Goal: Task Accomplishment & Management: Complete application form

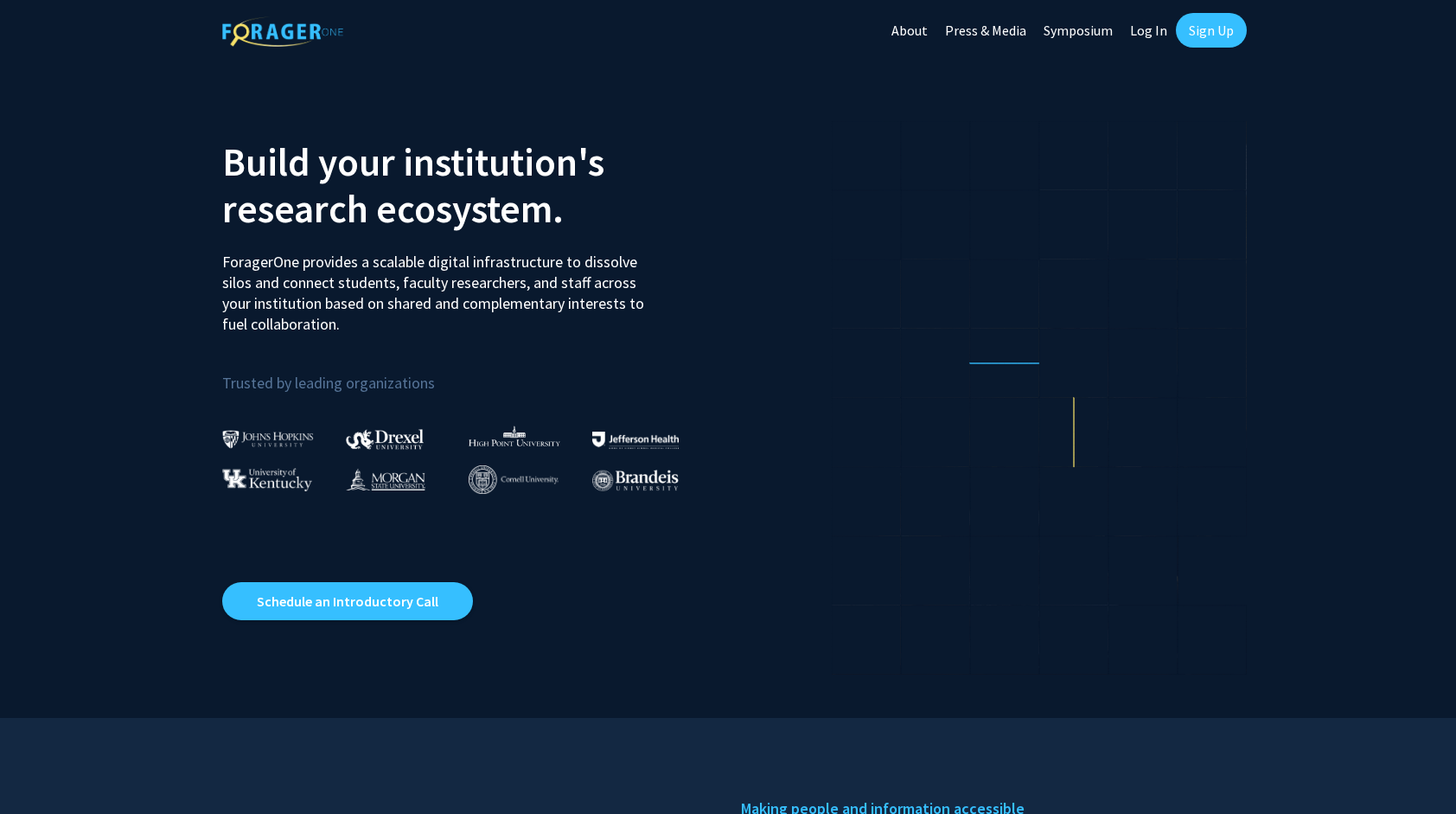
click at [1150, 33] on link "Log In" at bounding box center [1149, 30] width 55 height 60
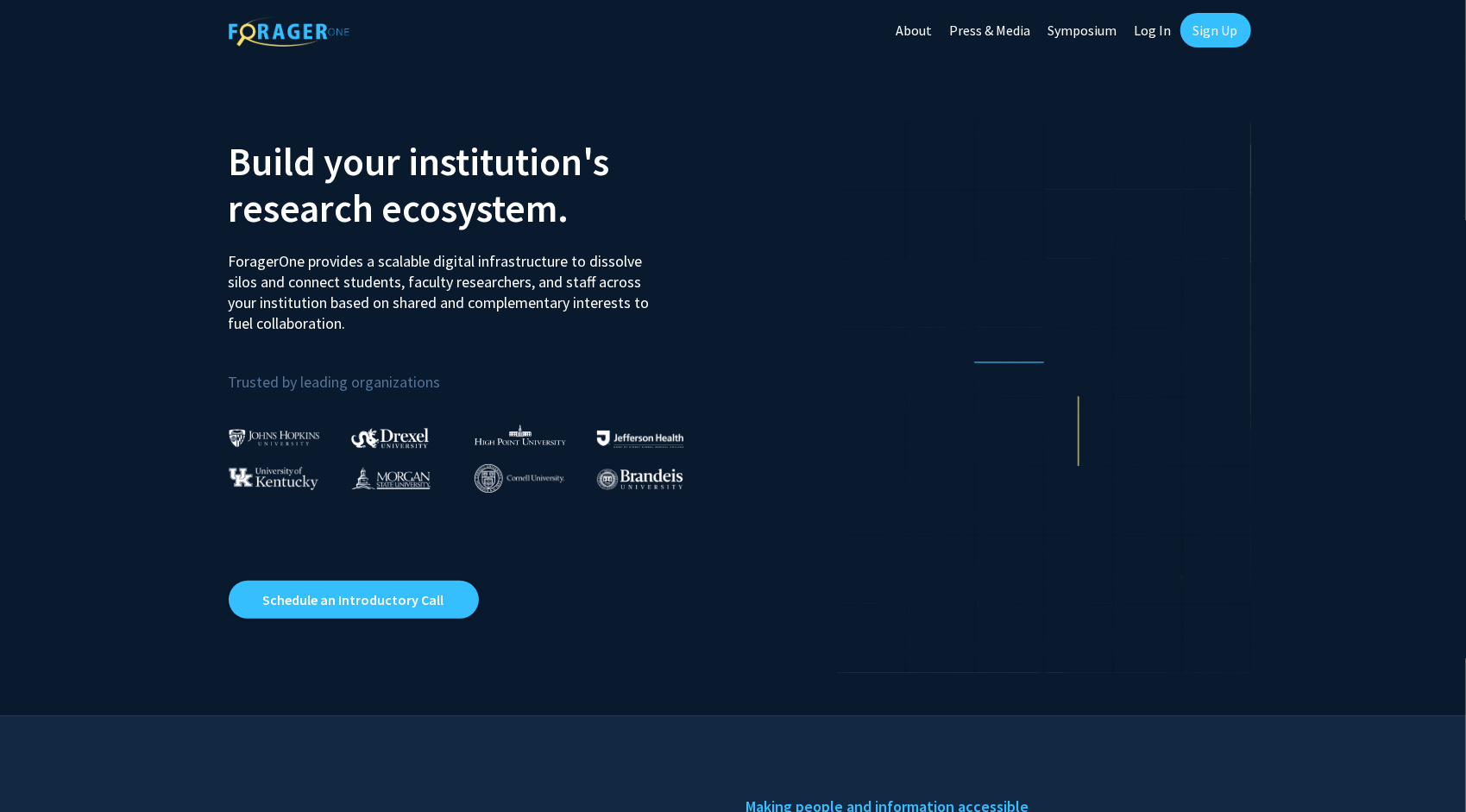
select select
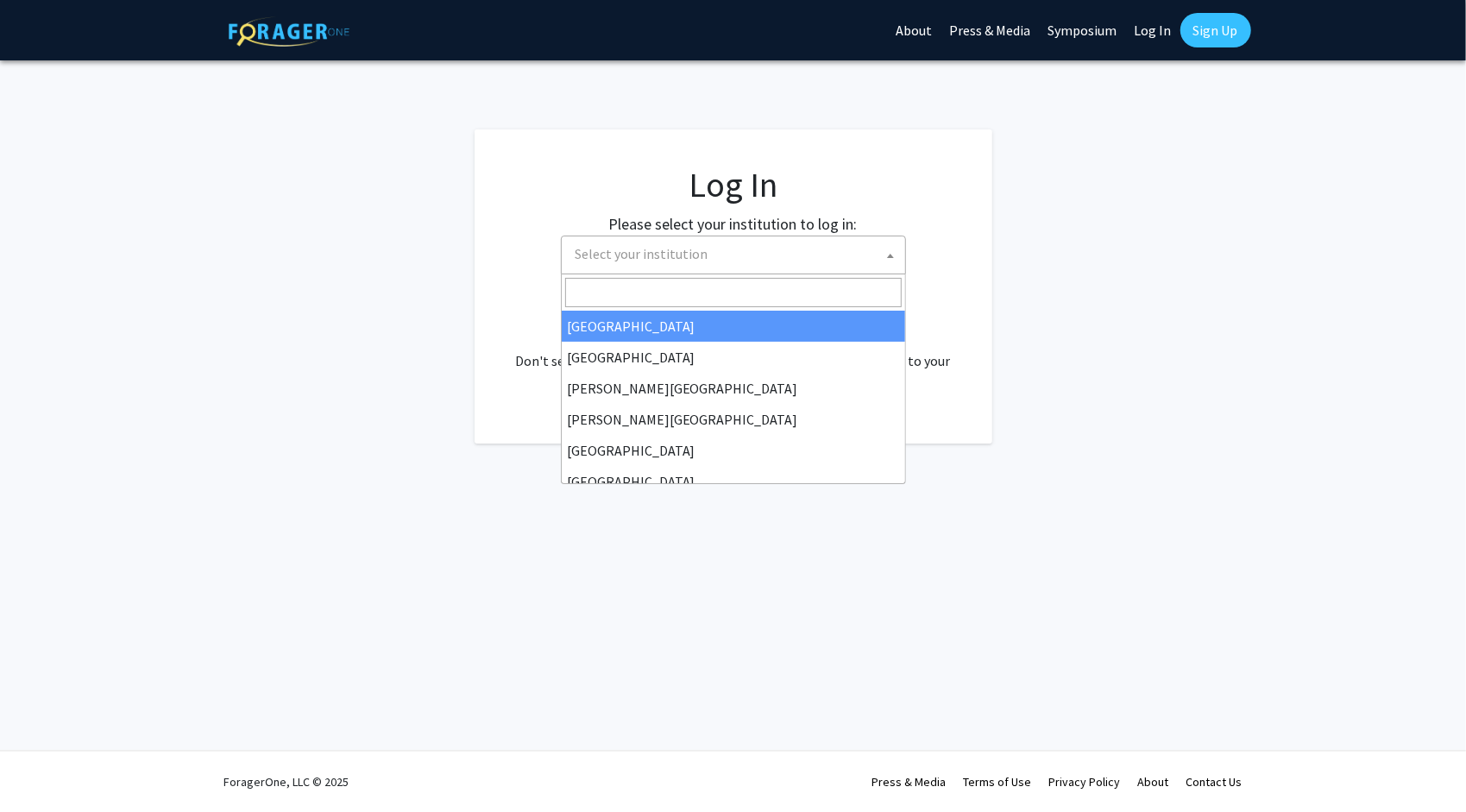
click at [648, 269] on span "Select your institution" at bounding box center [736, 254] width 337 height 35
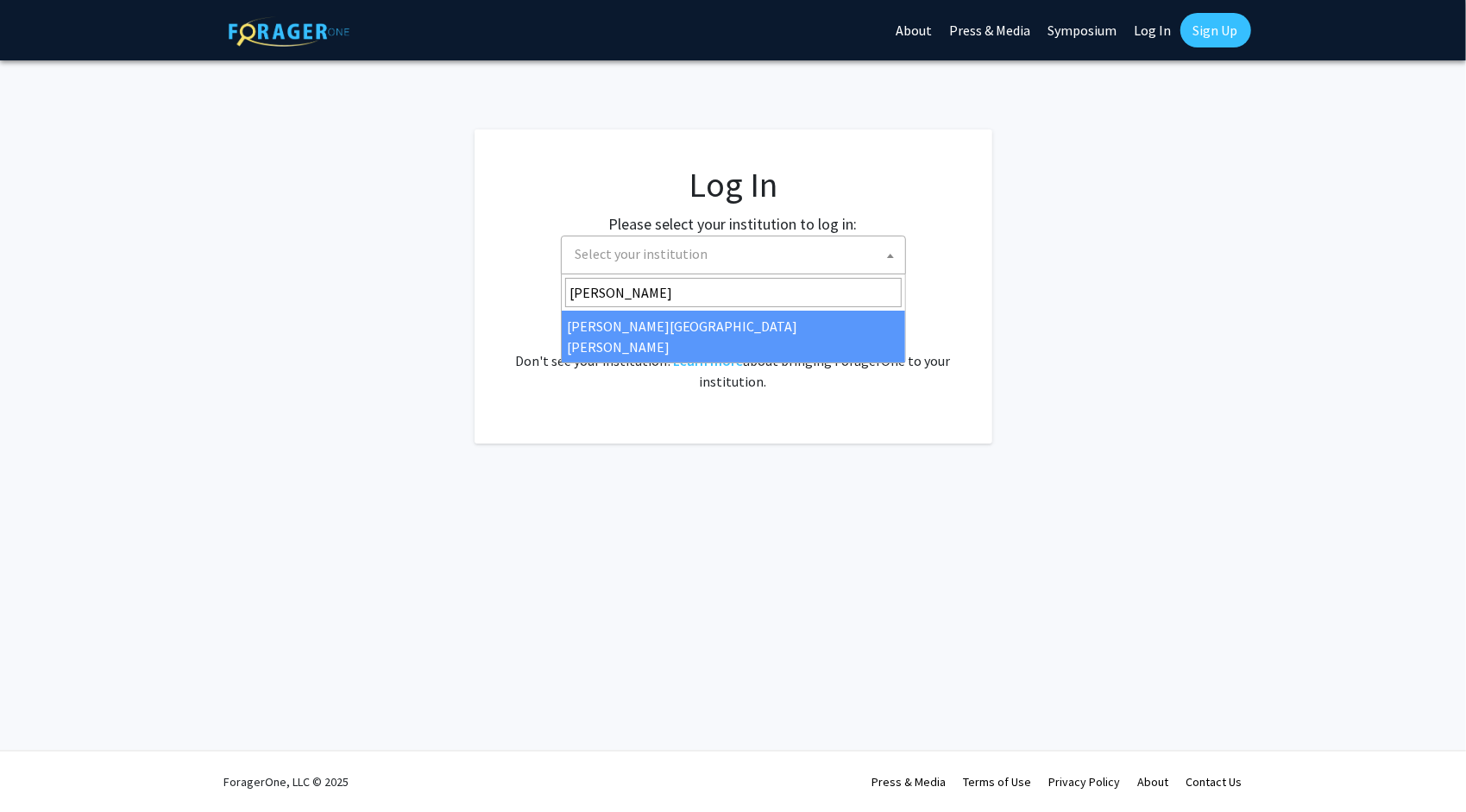
type input "johns"
select select "1"
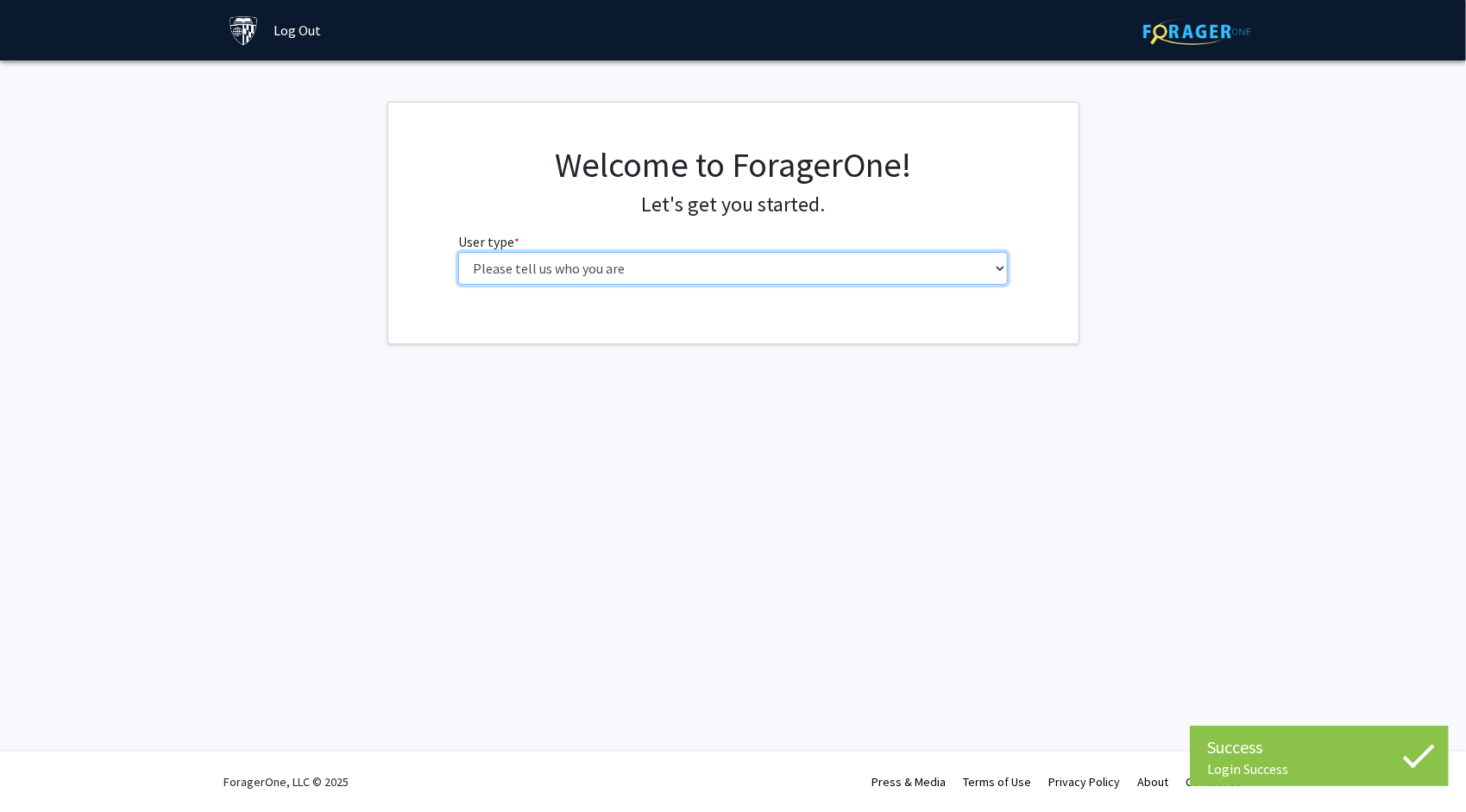
click at [757, 263] on select "Please tell us who you are Undergraduate Student Master's Student Doctoral Cand…" at bounding box center [733, 268] width 550 height 33
select select "1: undergrad"
click at [458, 252] on select "Please tell us who you are Undergraduate Student Master's Student Doctoral Cand…" at bounding box center [733, 268] width 550 height 33
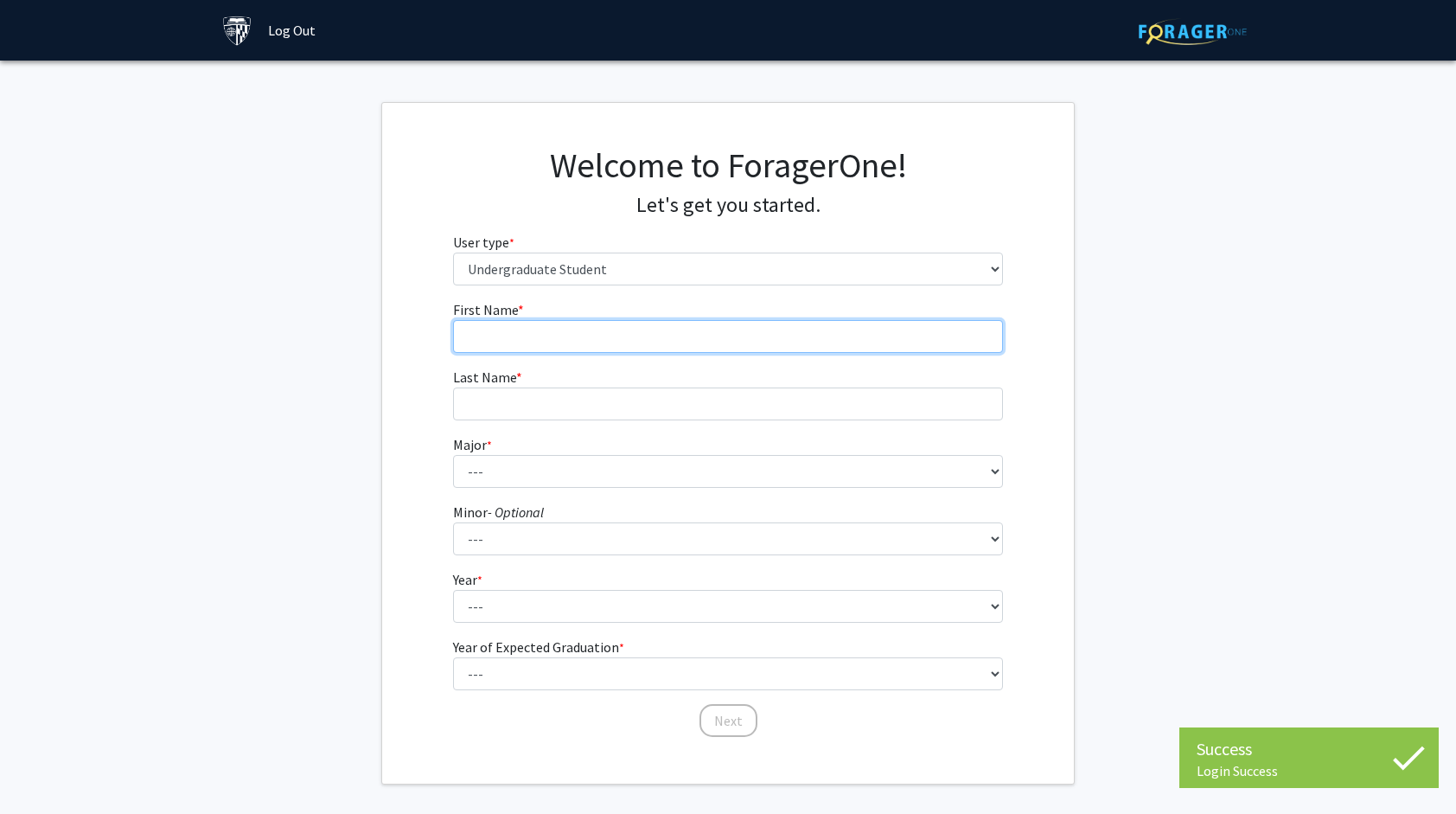
click at [668, 337] on input "First Name * required" at bounding box center [729, 336] width 551 height 33
type input "Vincent"
type input "Shi"
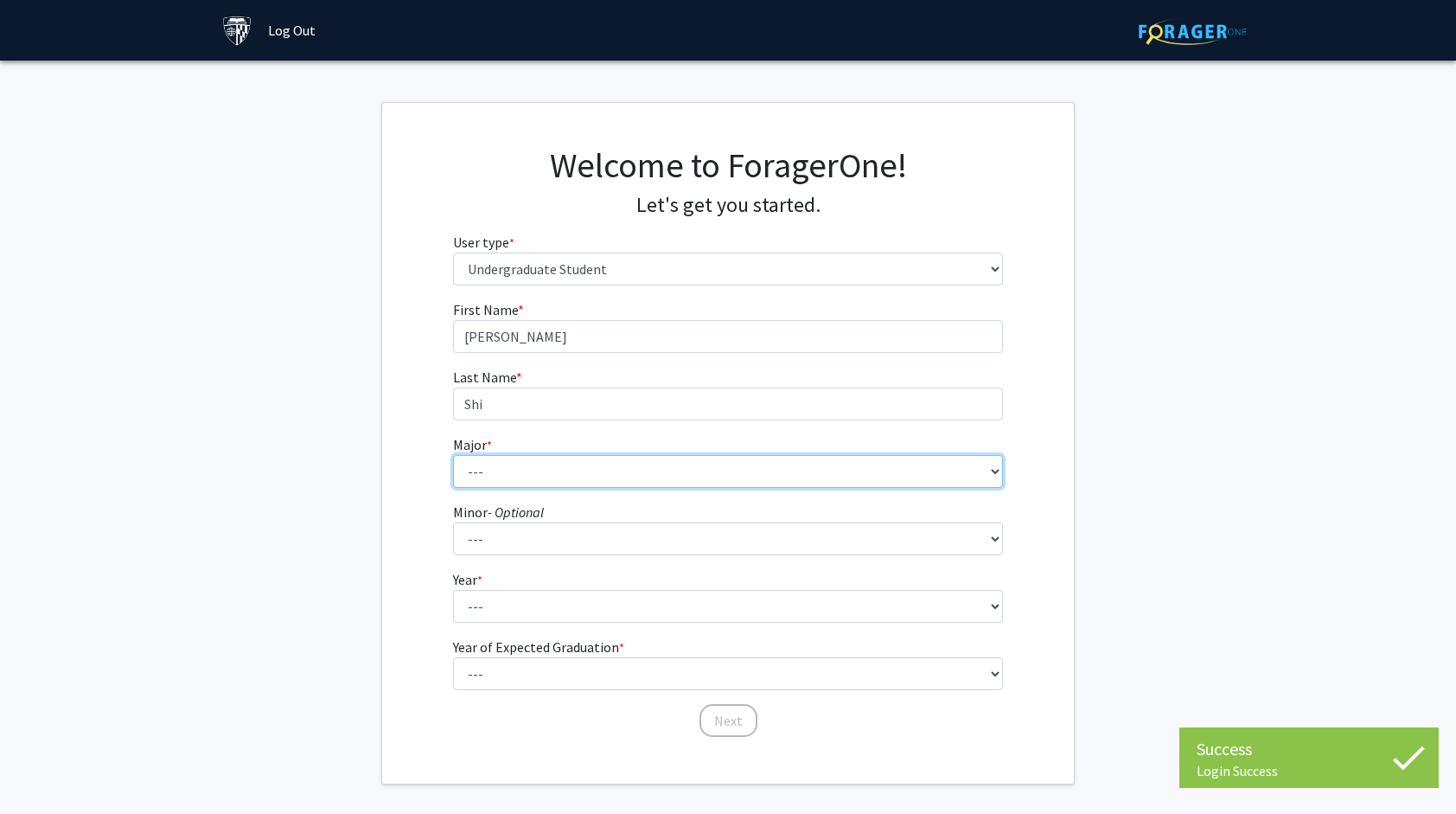
click at [536, 460] on select "--- Africana Studies Anthropology Applied Mathematics & Statistics Archaeology …" at bounding box center [729, 471] width 551 height 33
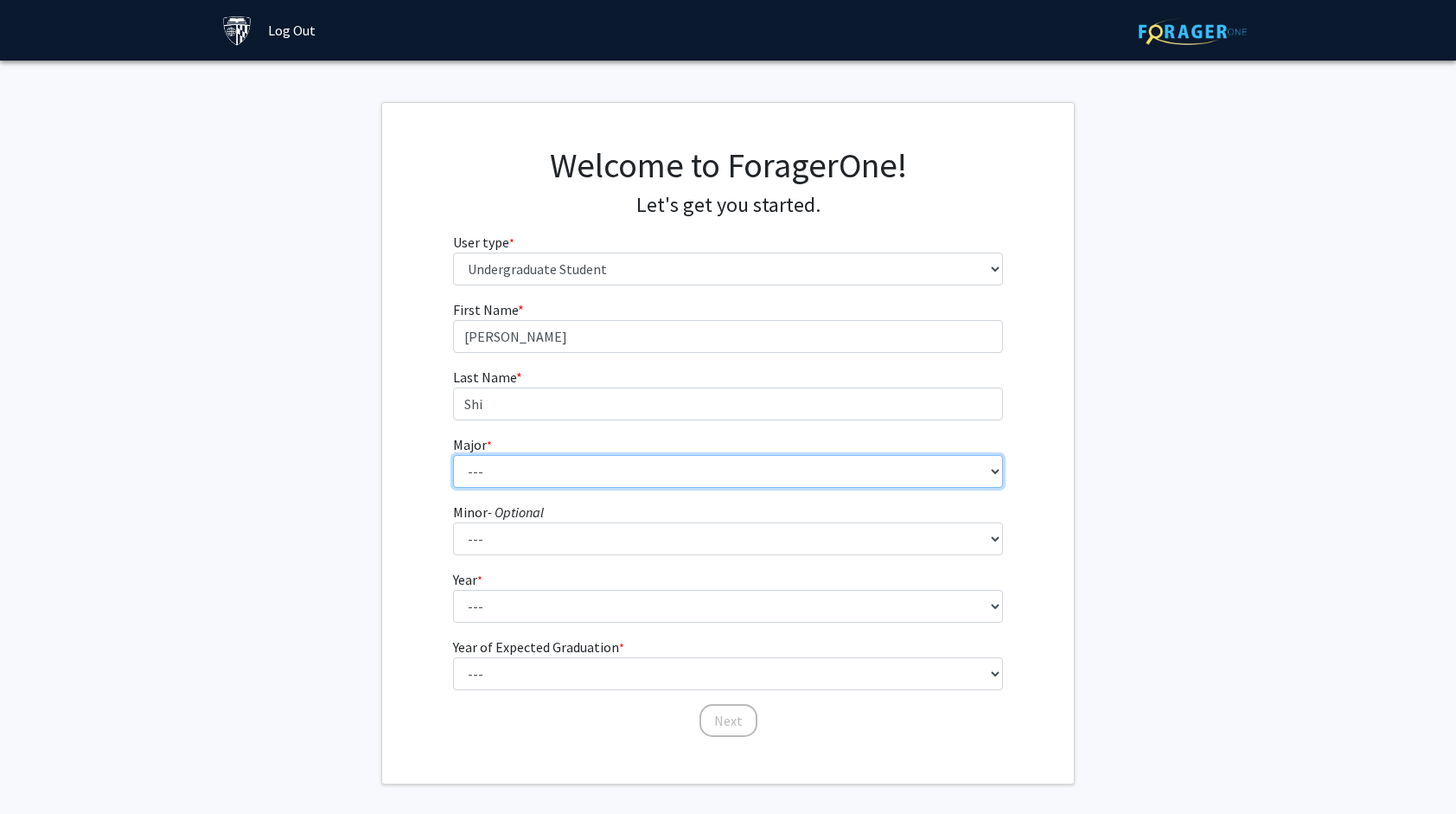
select select "39: 53"
click at [453, 455] on select "--- Africana Studies Anthropology Applied Mathematics & Statistics Archaeology …" at bounding box center [729, 471] width 551 height 33
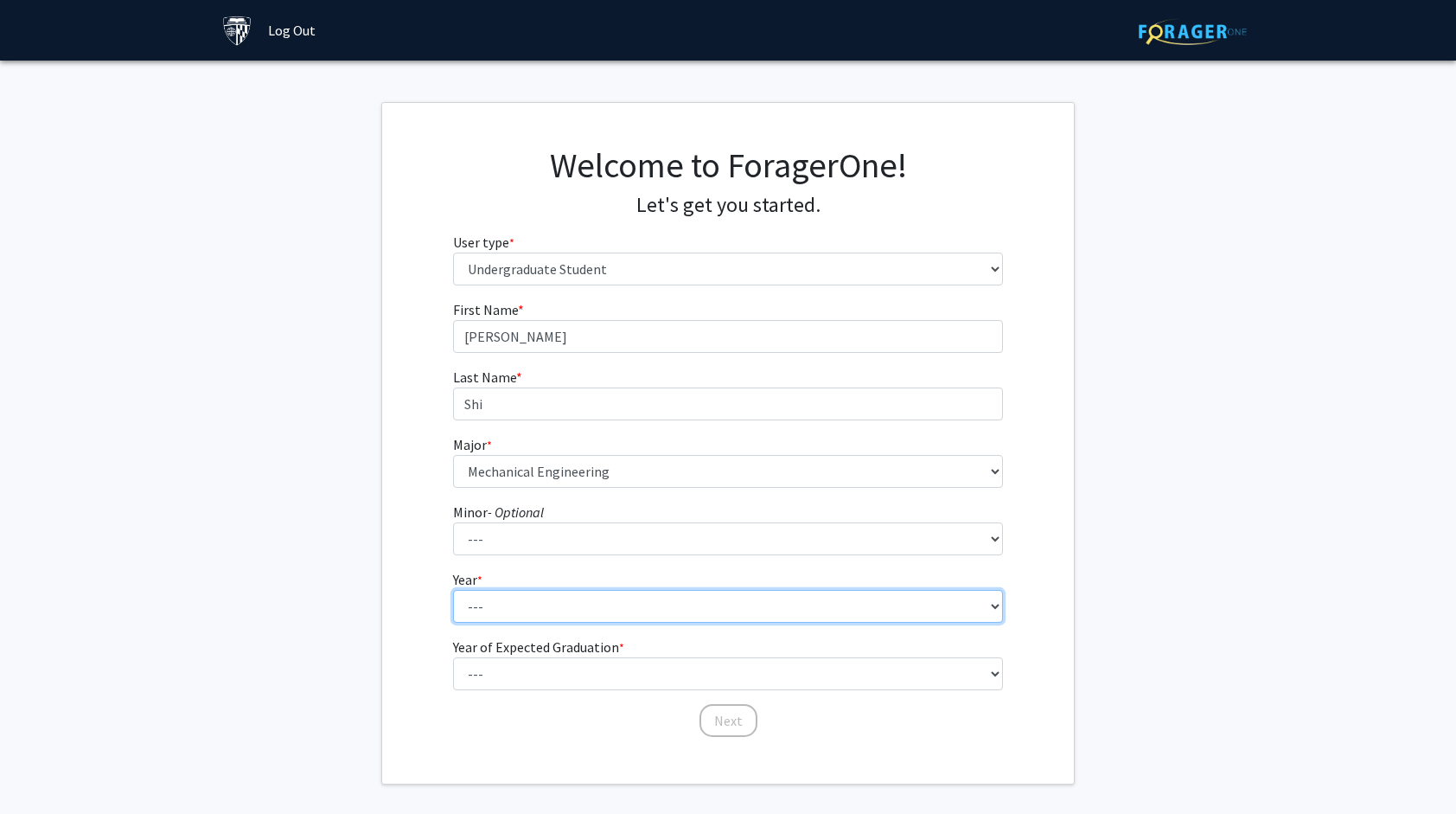
click at [493, 602] on select "--- First-year Sophomore Junior Senior Postbaccalaureate Certificate" at bounding box center [729, 606] width 551 height 33
select select "1: first-year"
click at [453, 590] on select "--- First-year Sophomore Junior Senior Postbaccalaureate Certificate" at bounding box center [729, 606] width 551 height 33
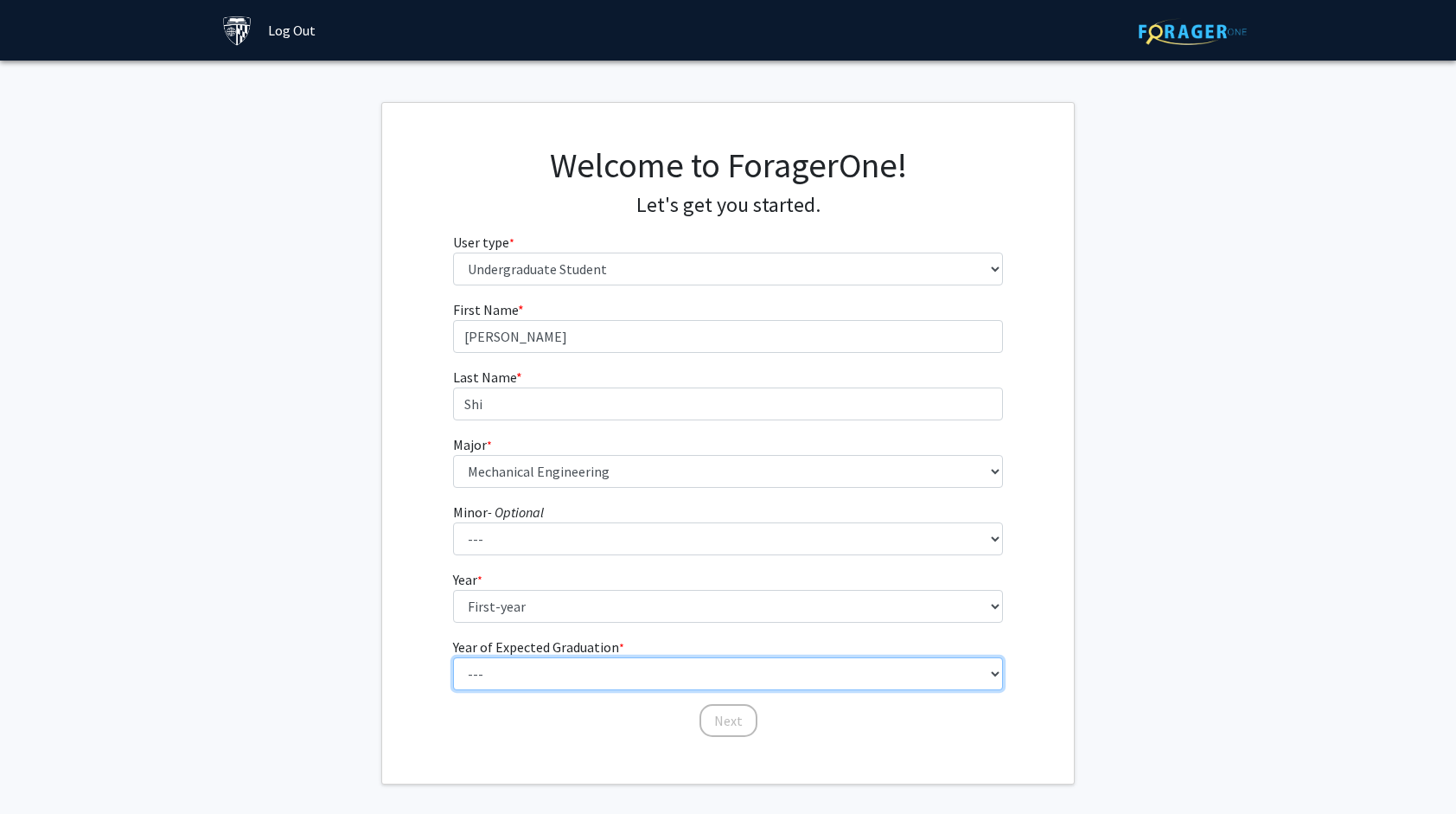
click at [479, 671] on select "--- 2025 2026 2027 2028 2029 2030 2031 2032 2033 2034" at bounding box center [729, 673] width 551 height 33
select select "5: 2029"
click at [453, 657] on select "--- 2025 2026 2027 2028 2029 2030 2031 2032 2033 2034" at bounding box center [729, 673] width 551 height 33
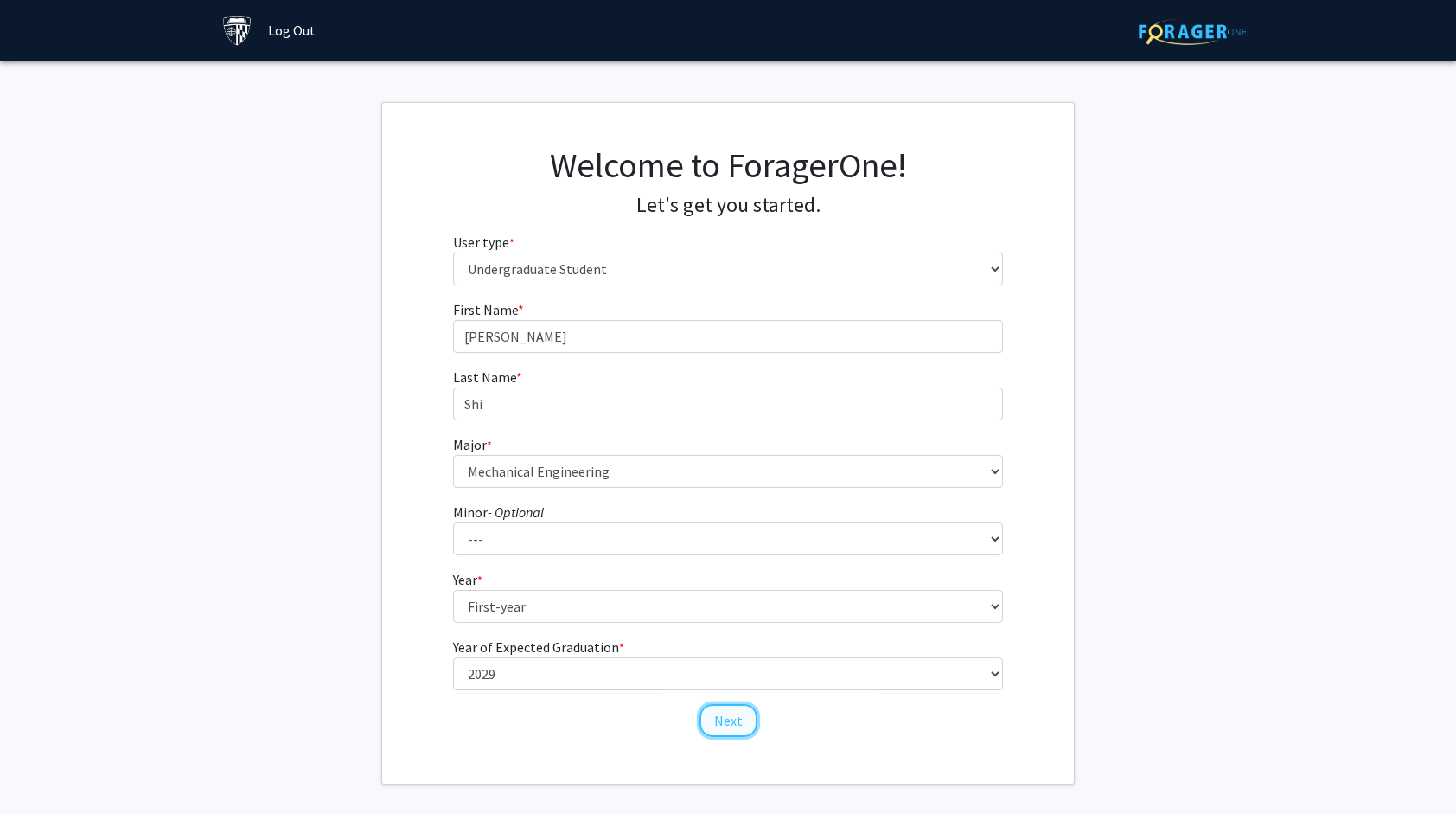
click at [730, 714] on button "Next" at bounding box center [728, 720] width 58 height 33
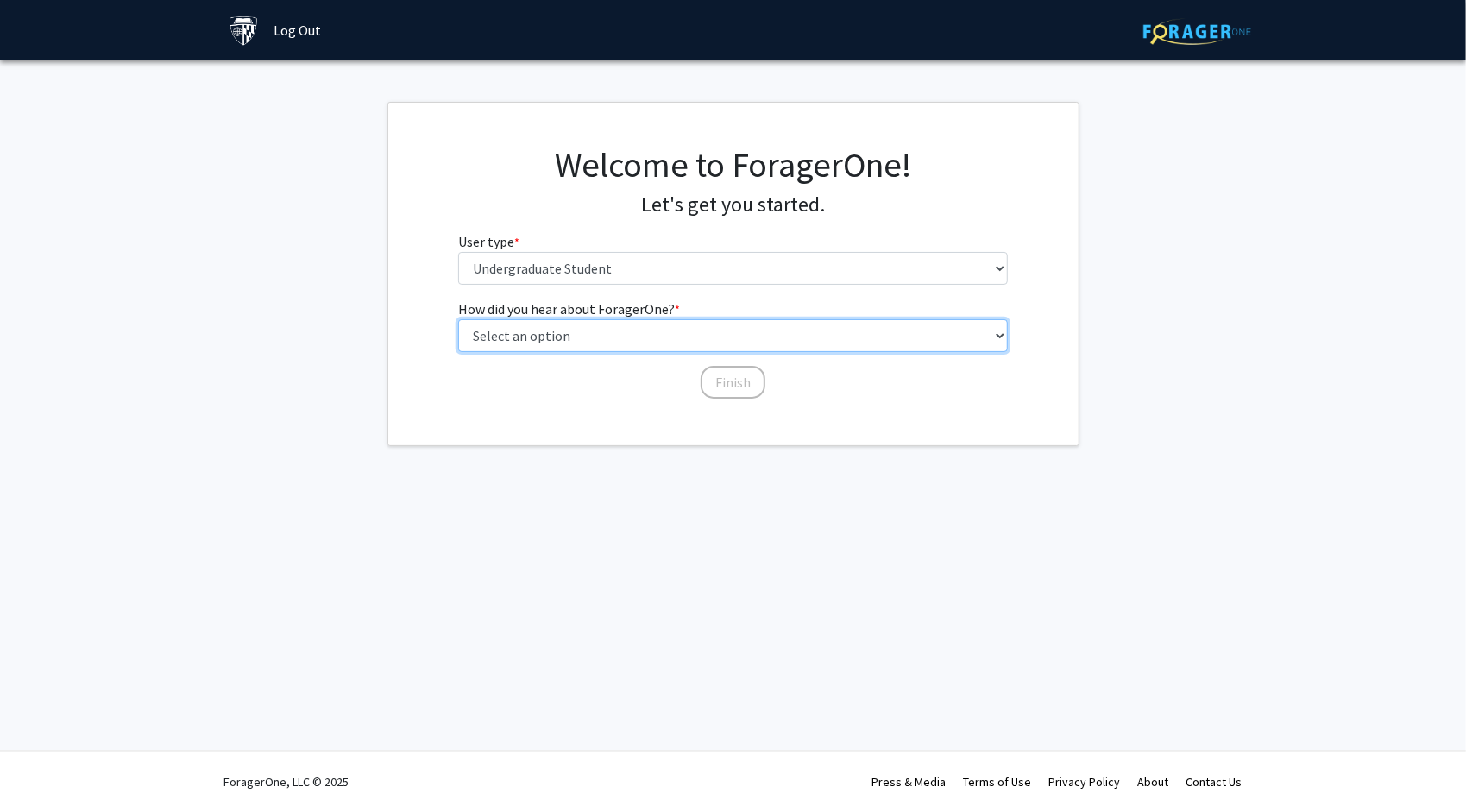
click at [645, 339] on select "Select an option Peer/student recommendation Faculty/staff recommendation Unive…" at bounding box center [733, 335] width 550 height 33
select select "2: faculty_recommendation"
click at [458, 319] on select "Select an option Peer/student recommendation Faculty/staff recommendation Unive…" at bounding box center [733, 335] width 550 height 33
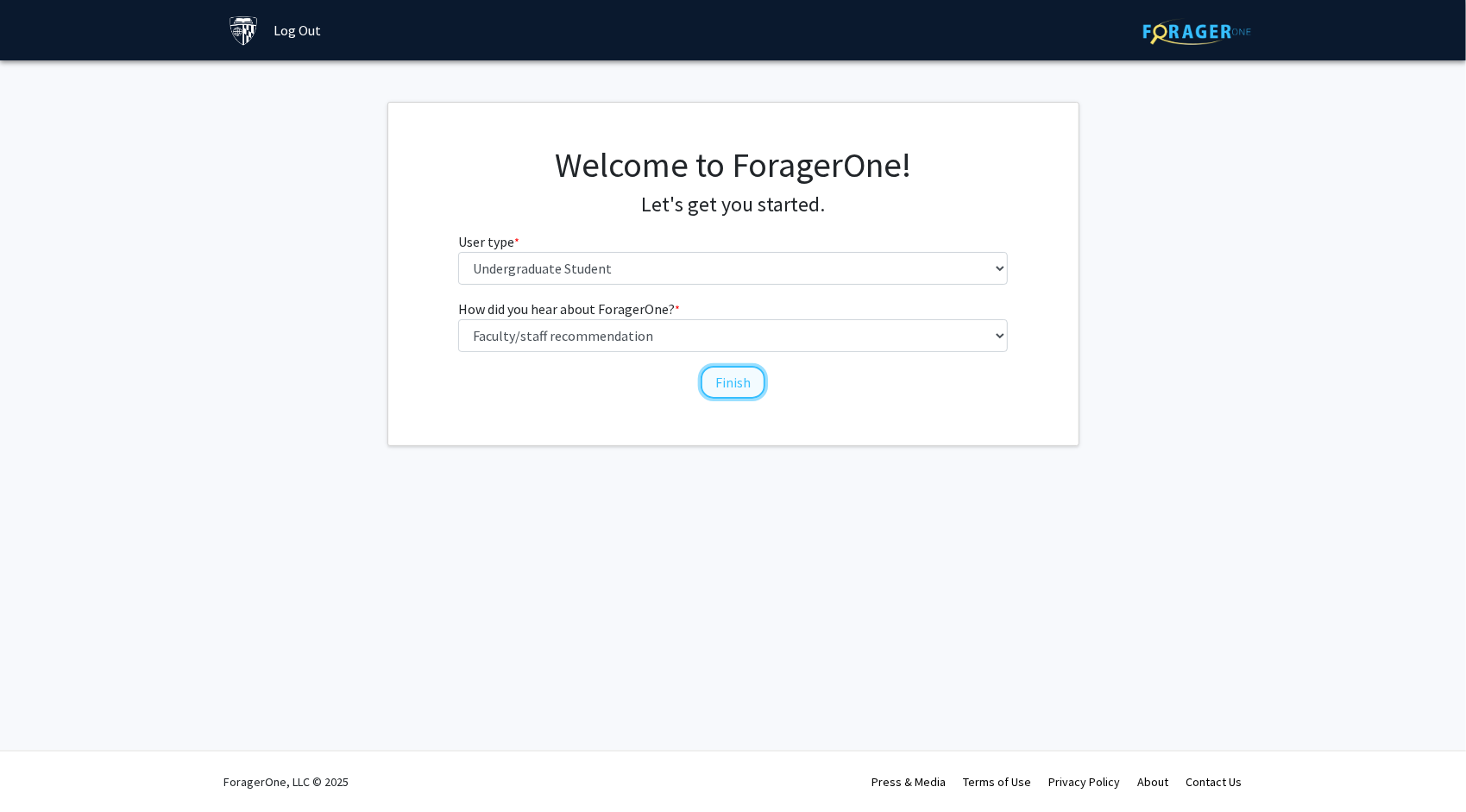
click at [715, 368] on button "Finish" at bounding box center [733, 382] width 65 height 33
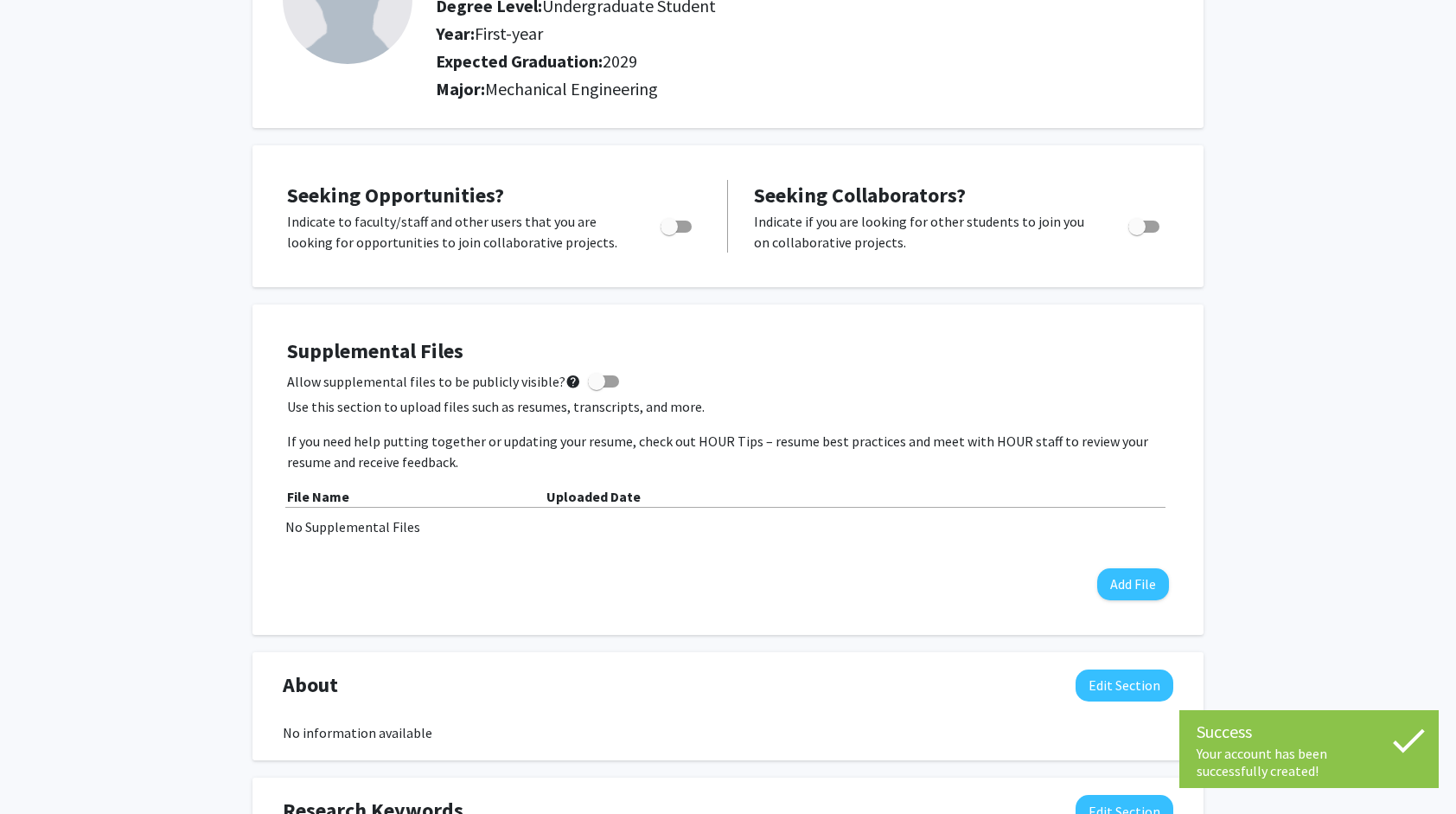
scroll to position [121, 0]
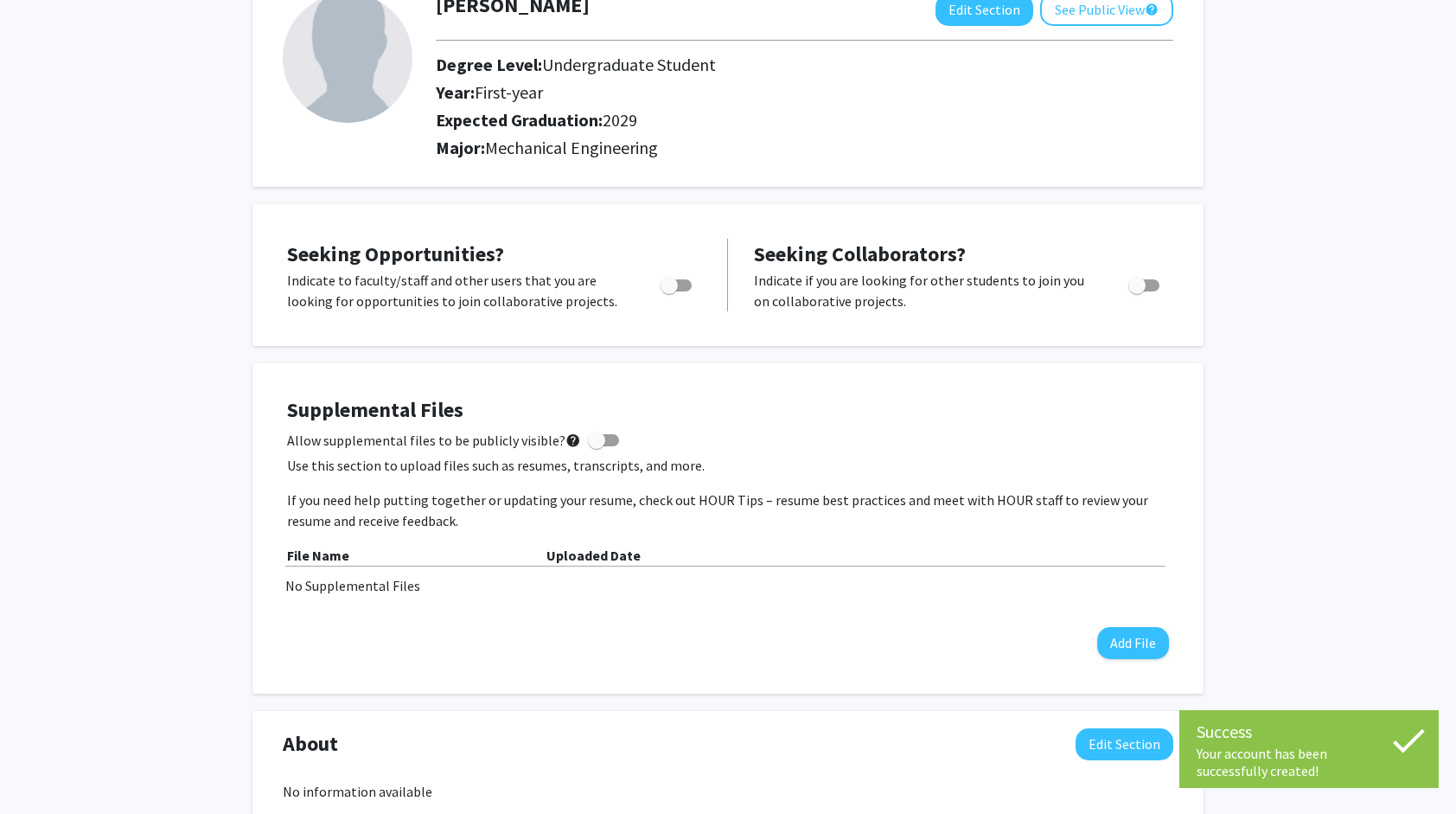
click at [673, 283] on span "Toggle" at bounding box center [670, 285] width 18 height 18
click at [670, 291] on input "Are you actively seeking opportunities?" at bounding box center [669, 291] width 1 height 1
checkbox input "true"
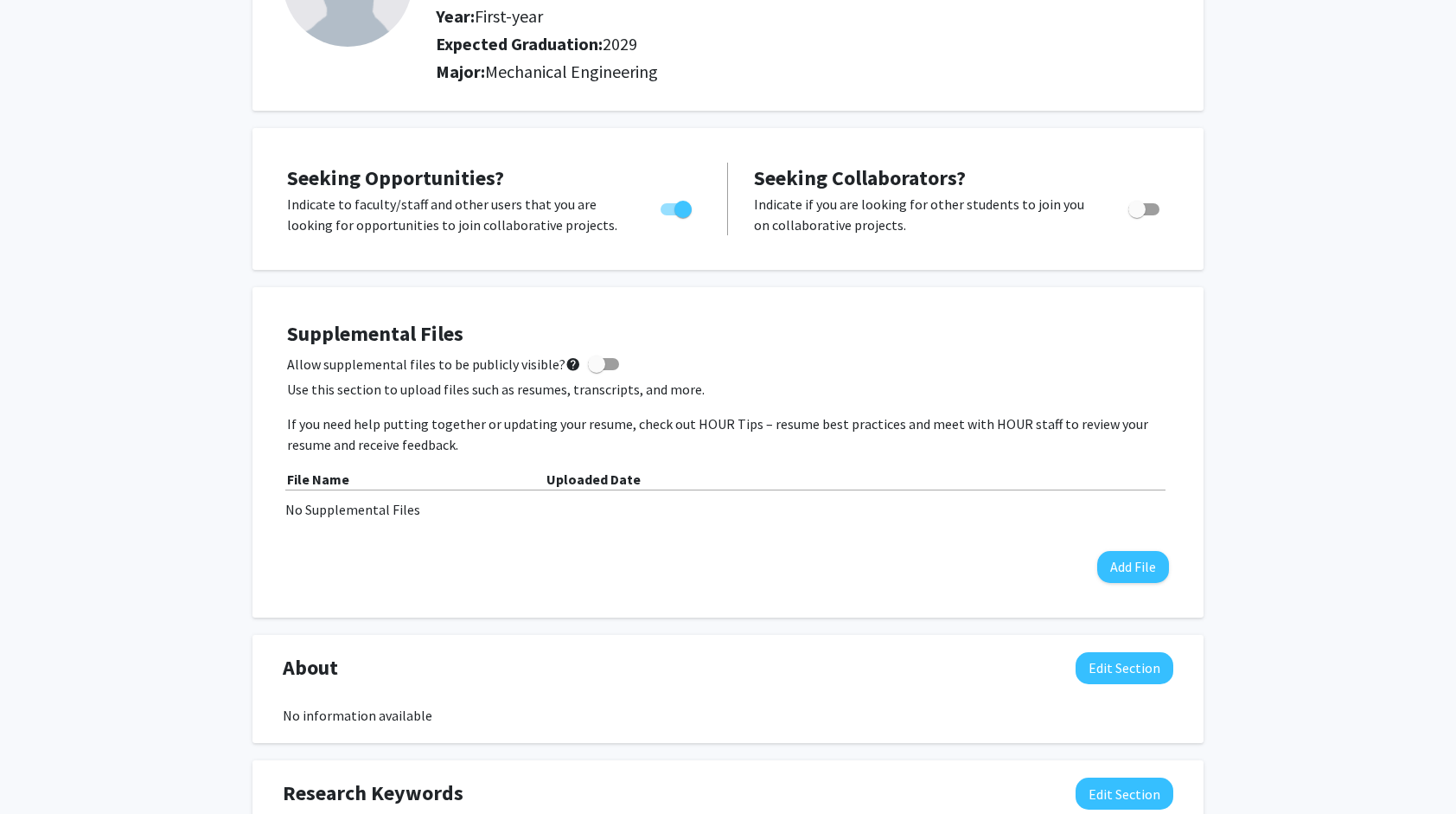
scroll to position [285, 0]
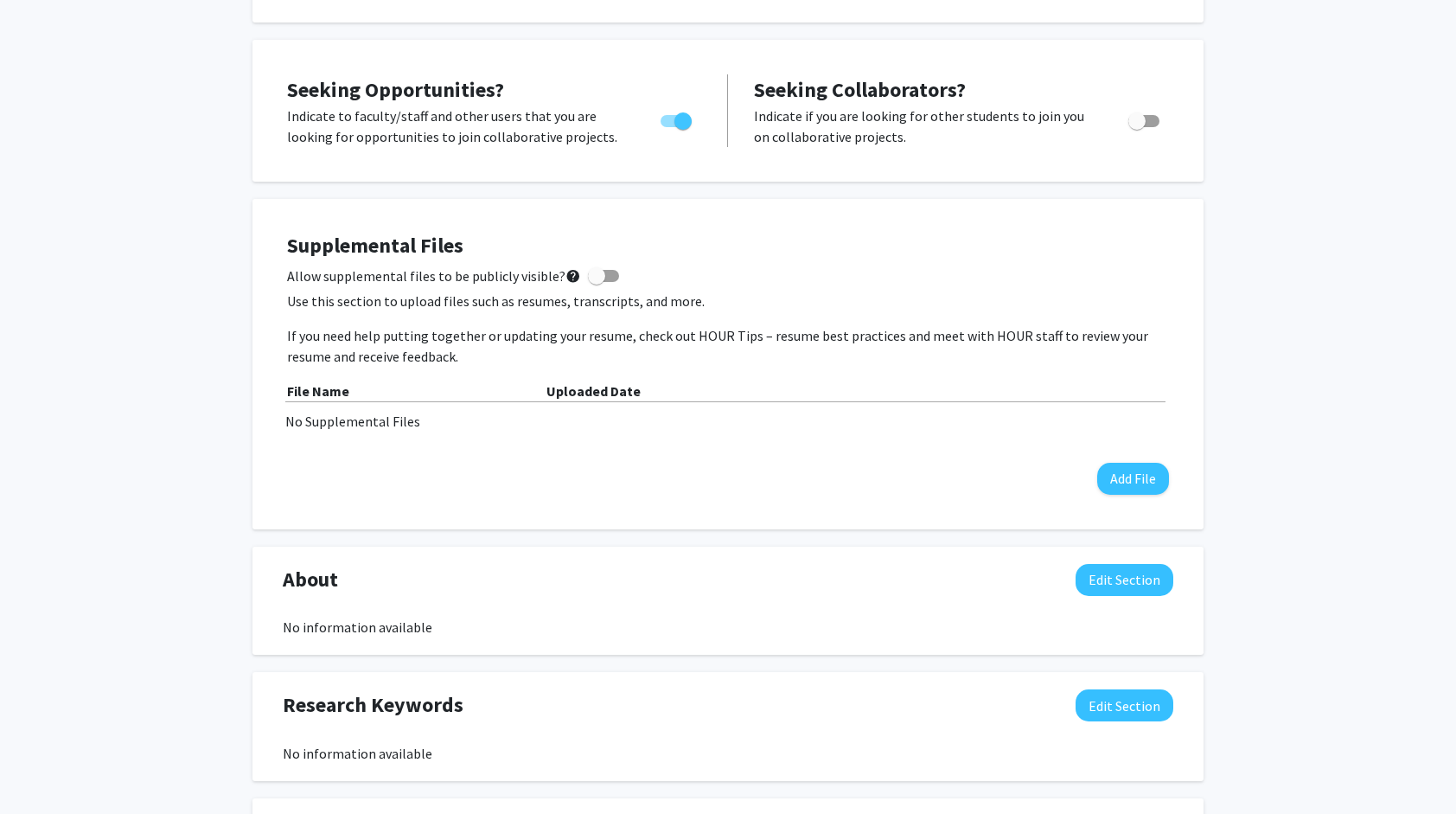
click at [1124, 596] on div "About Edit Section" at bounding box center [728, 584] width 917 height 40
click at [1106, 579] on button "Edit Section" at bounding box center [1125, 580] width 97 height 32
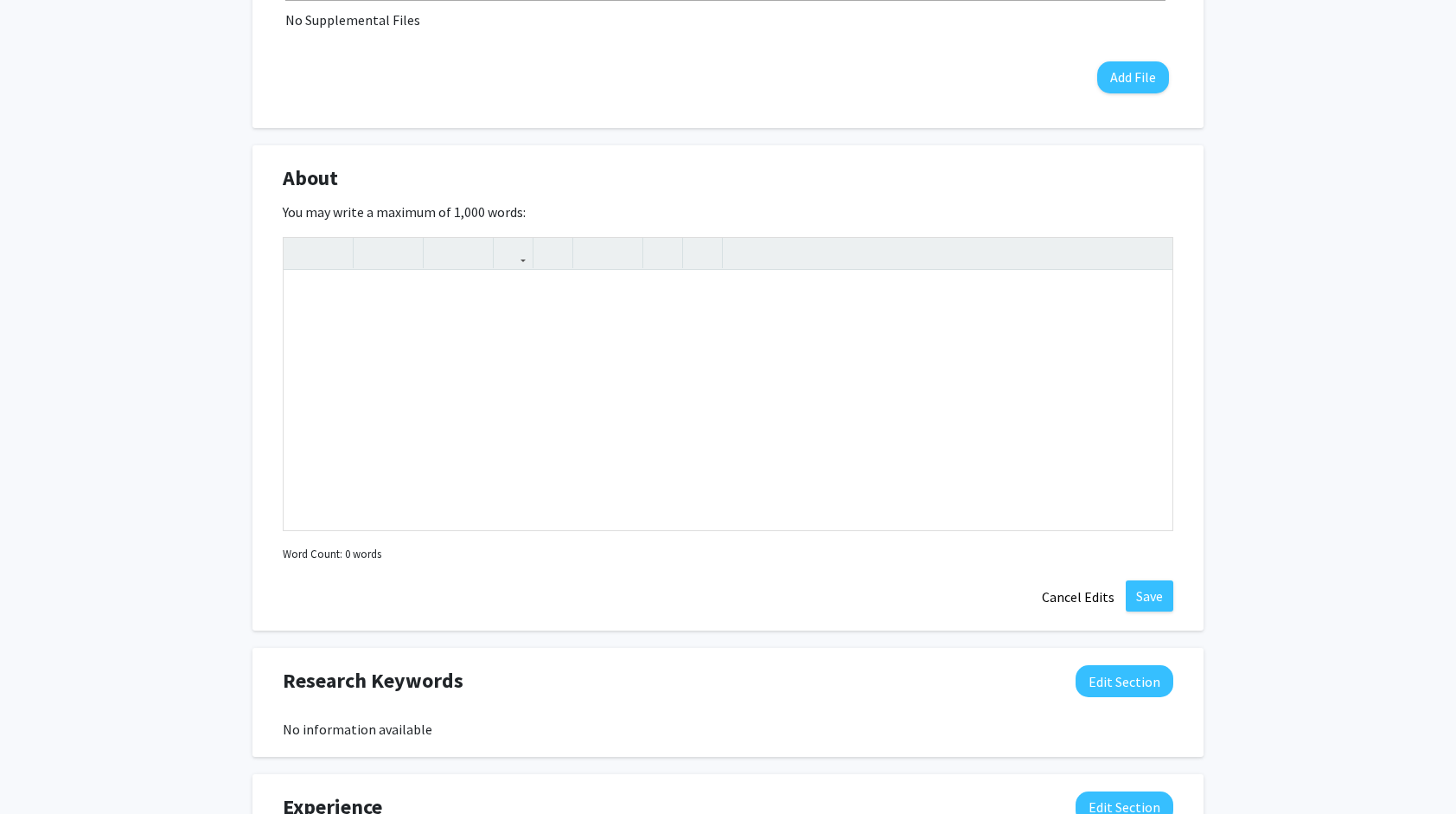
scroll to position [689, 0]
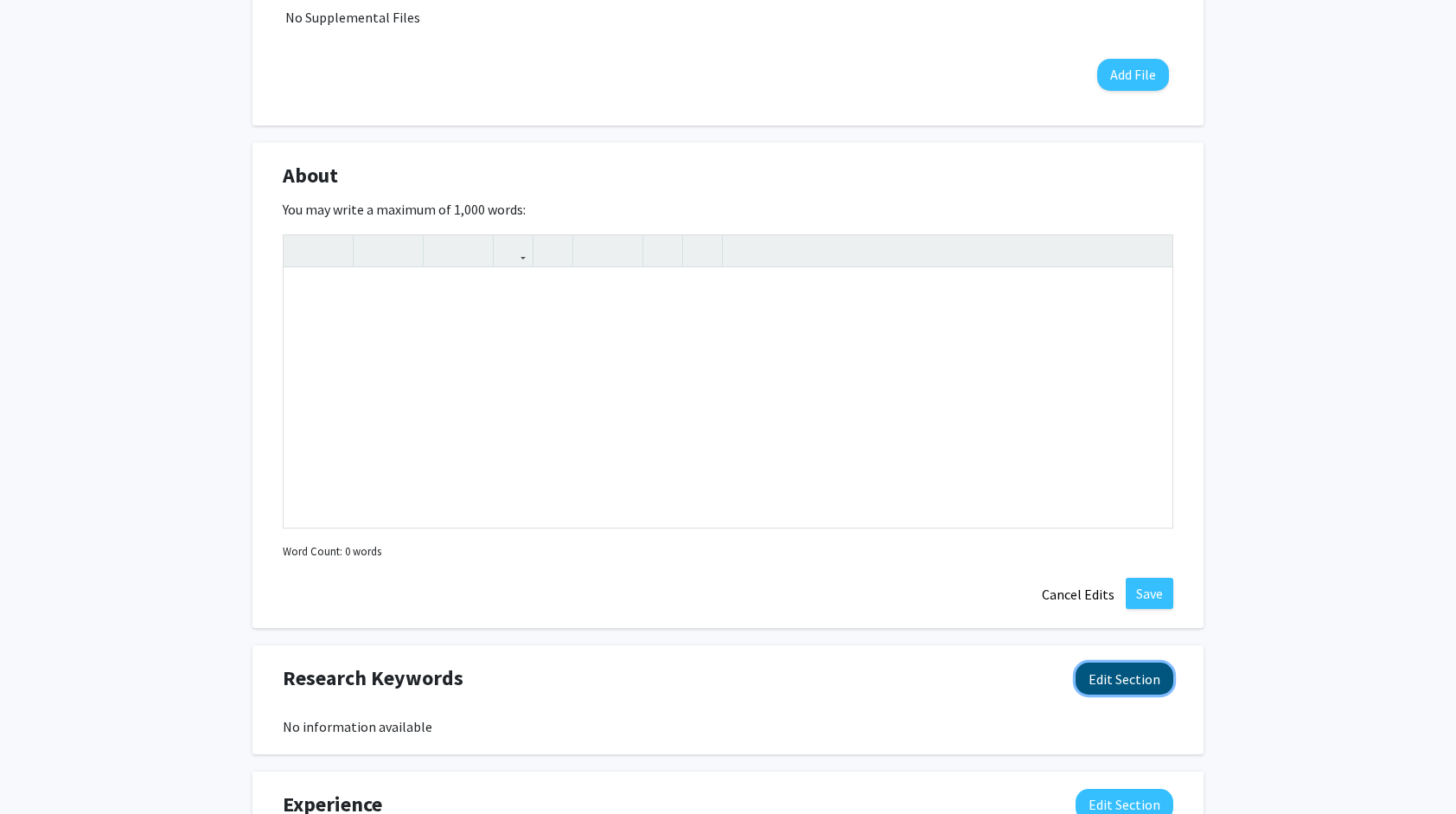
click at [1127, 678] on button "Edit Section" at bounding box center [1125, 678] width 97 height 32
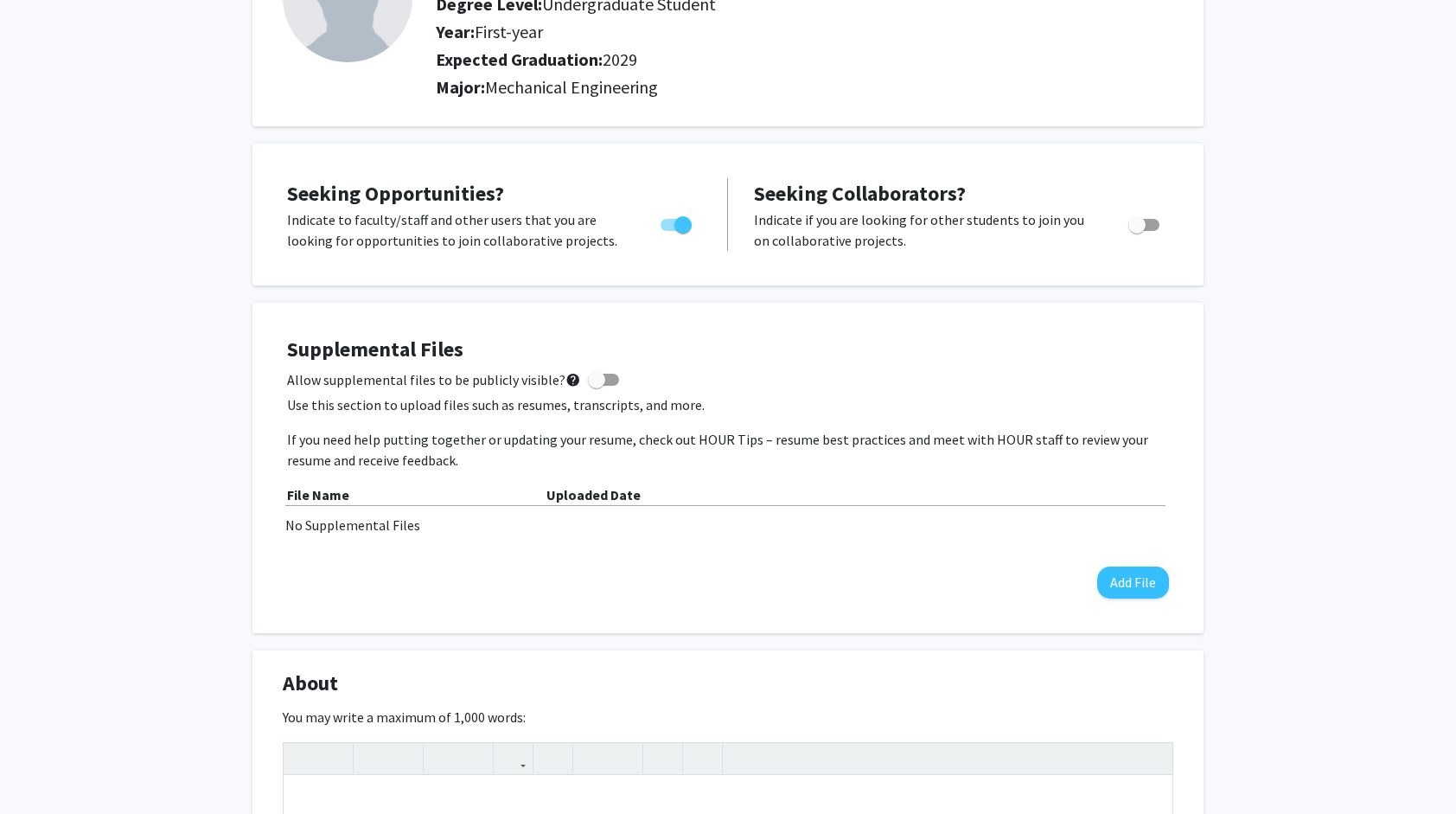
scroll to position [0, 0]
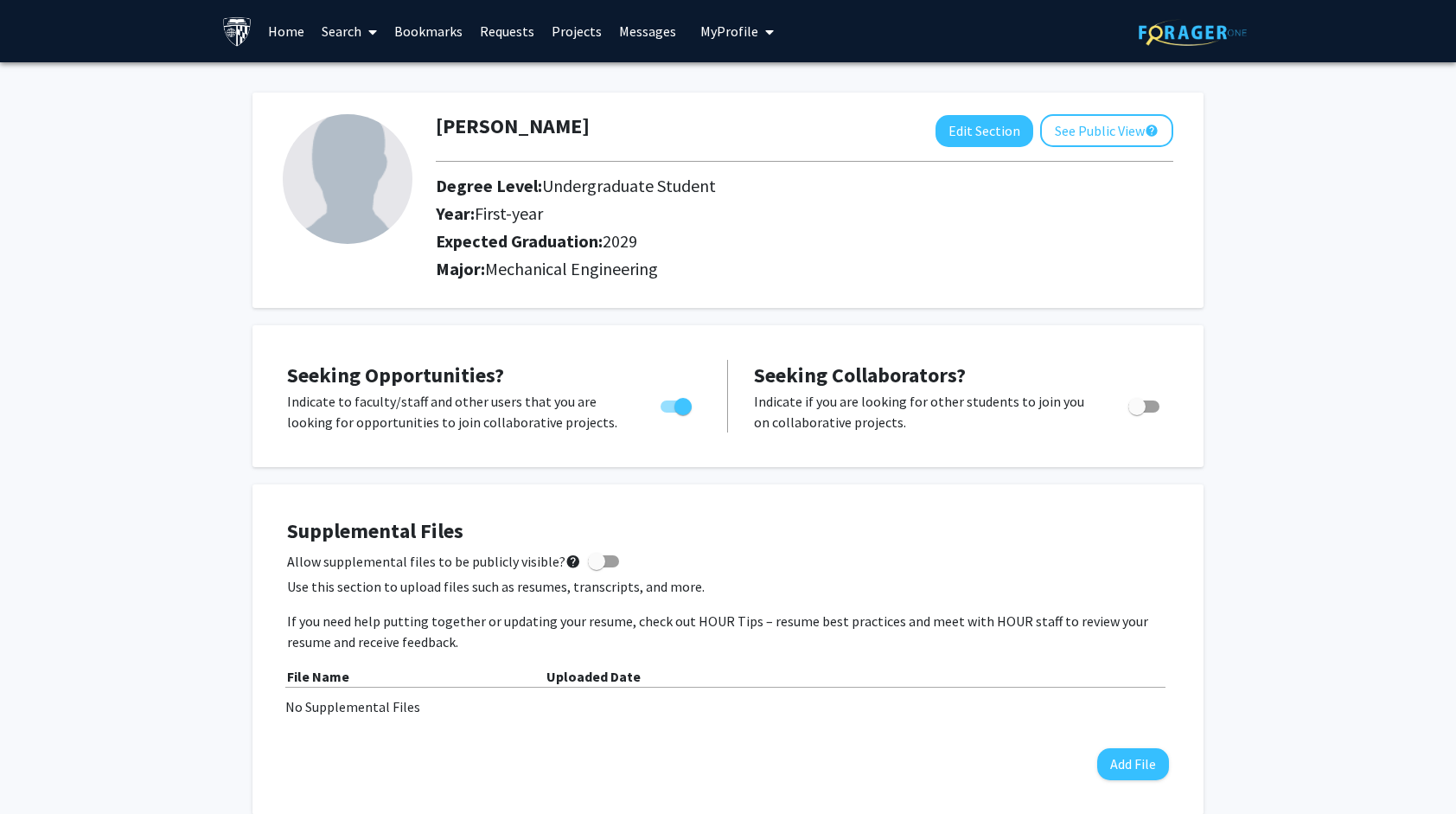
click at [337, 32] on link "Search" at bounding box center [349, 31] width 73 height 60
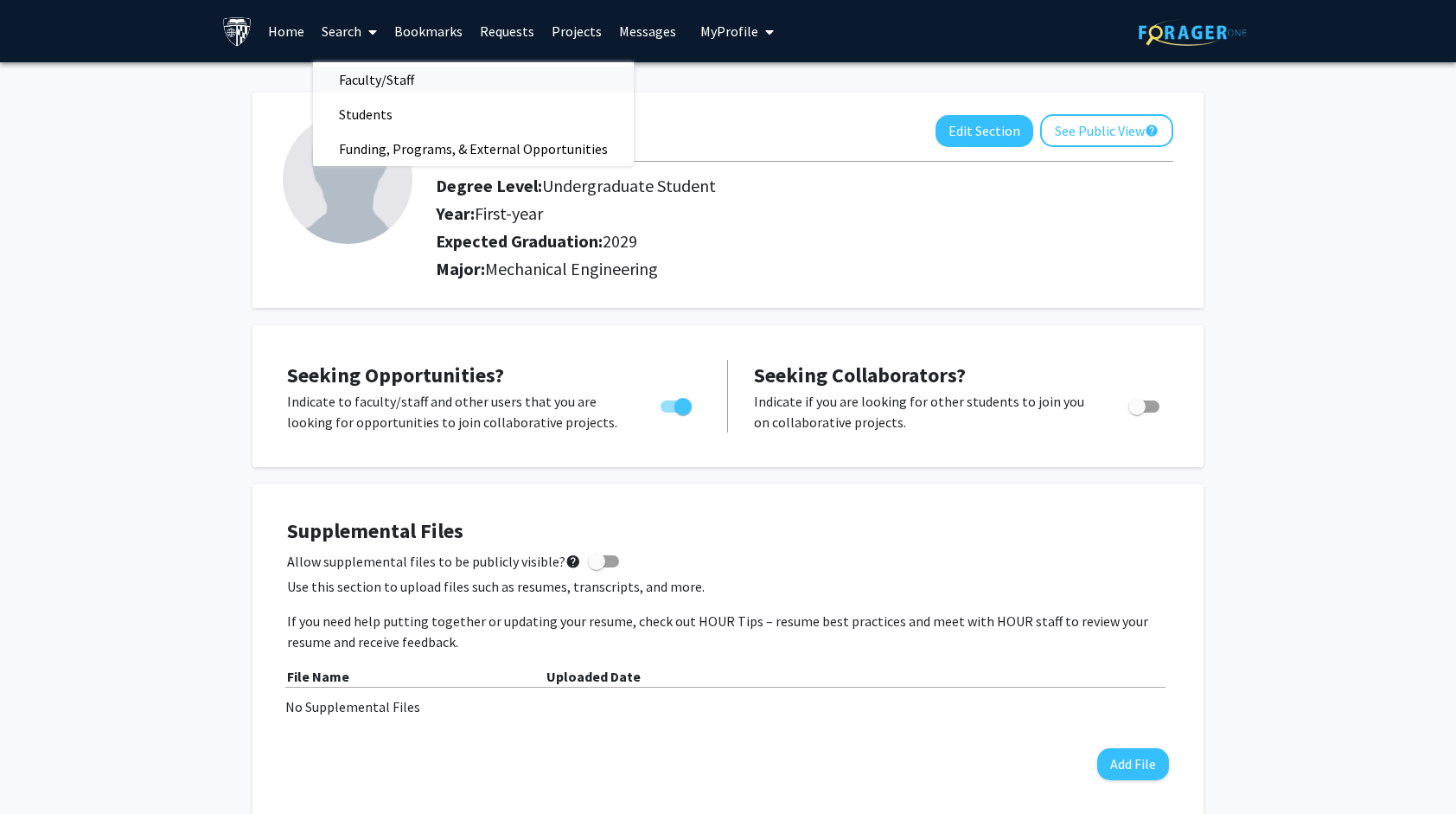
click at [360, 65] on span "Faculty/Staff" at bounding box center [376, 79] width 128 height 35
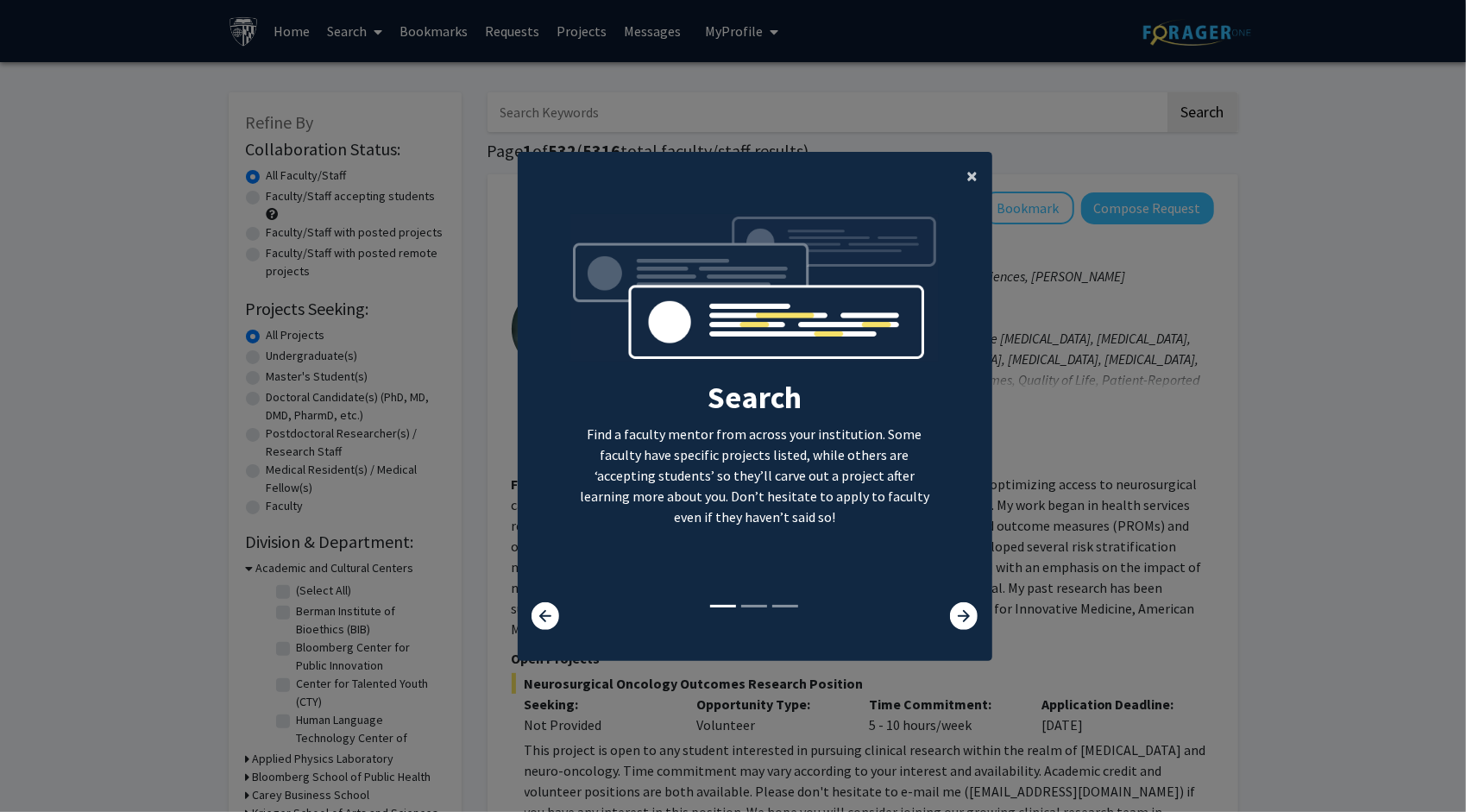
click at [969, 169] on span "×" at bounding box center [973, 176] width 11 height 27
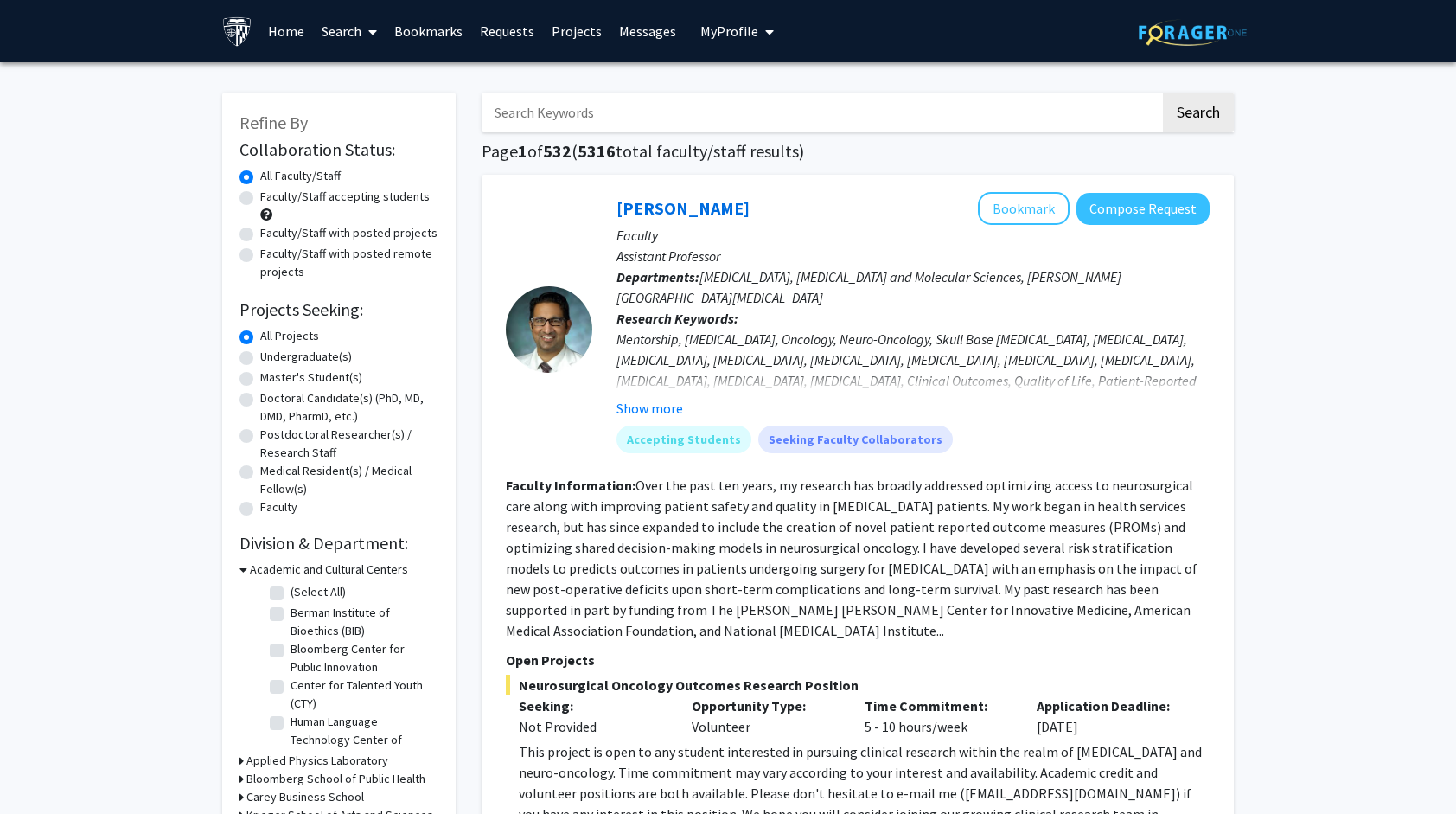
click at [260, 197] on label "Faculty/Staff accepting students" at bounding box center [345, 197] width 169 height 19
click at [260, 197] on input "Faculty/Staff accepting students" at bounding box center [266, 193] width 12 height 12
radio input "true"
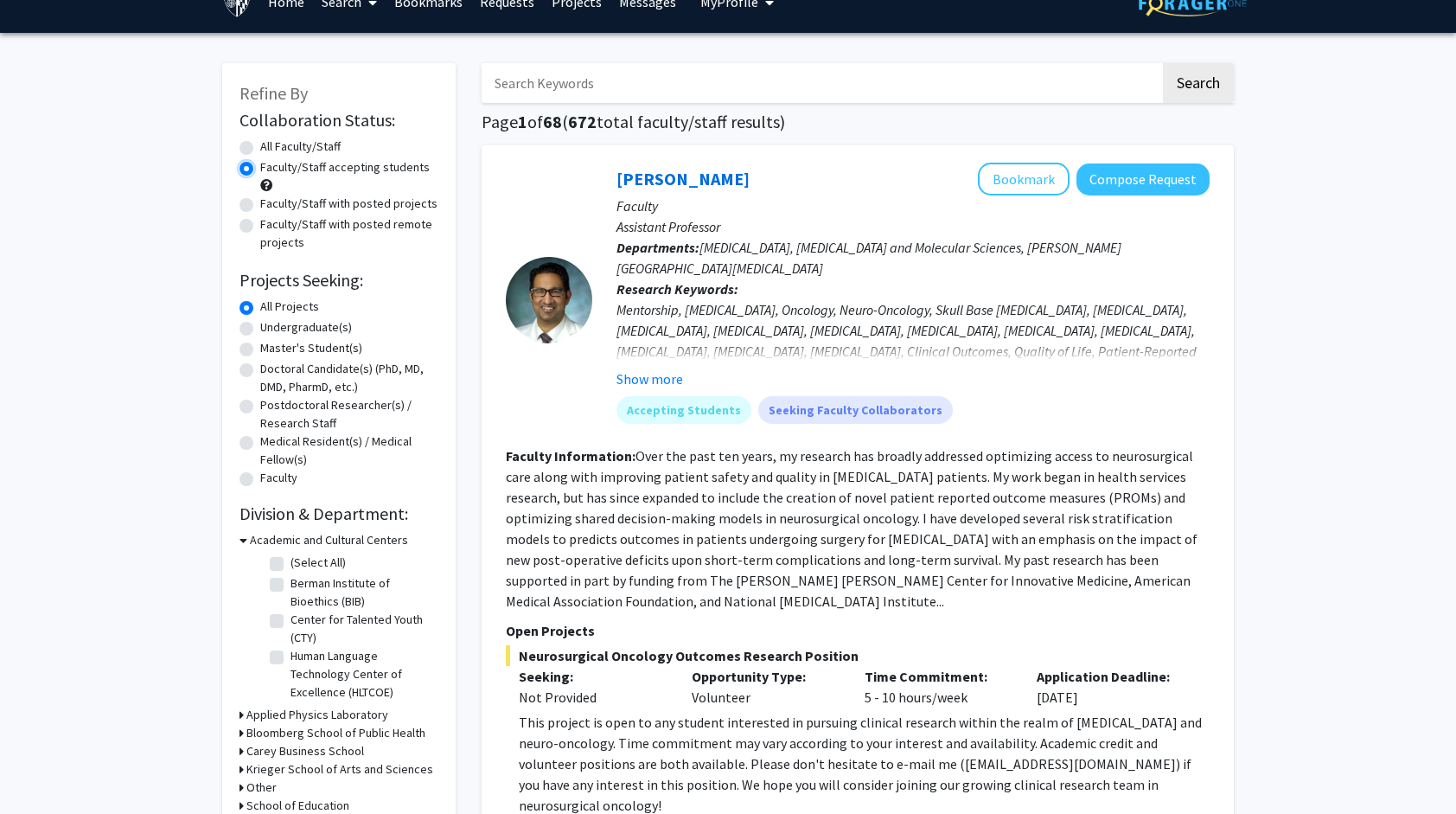
scroll to position [32, 0]
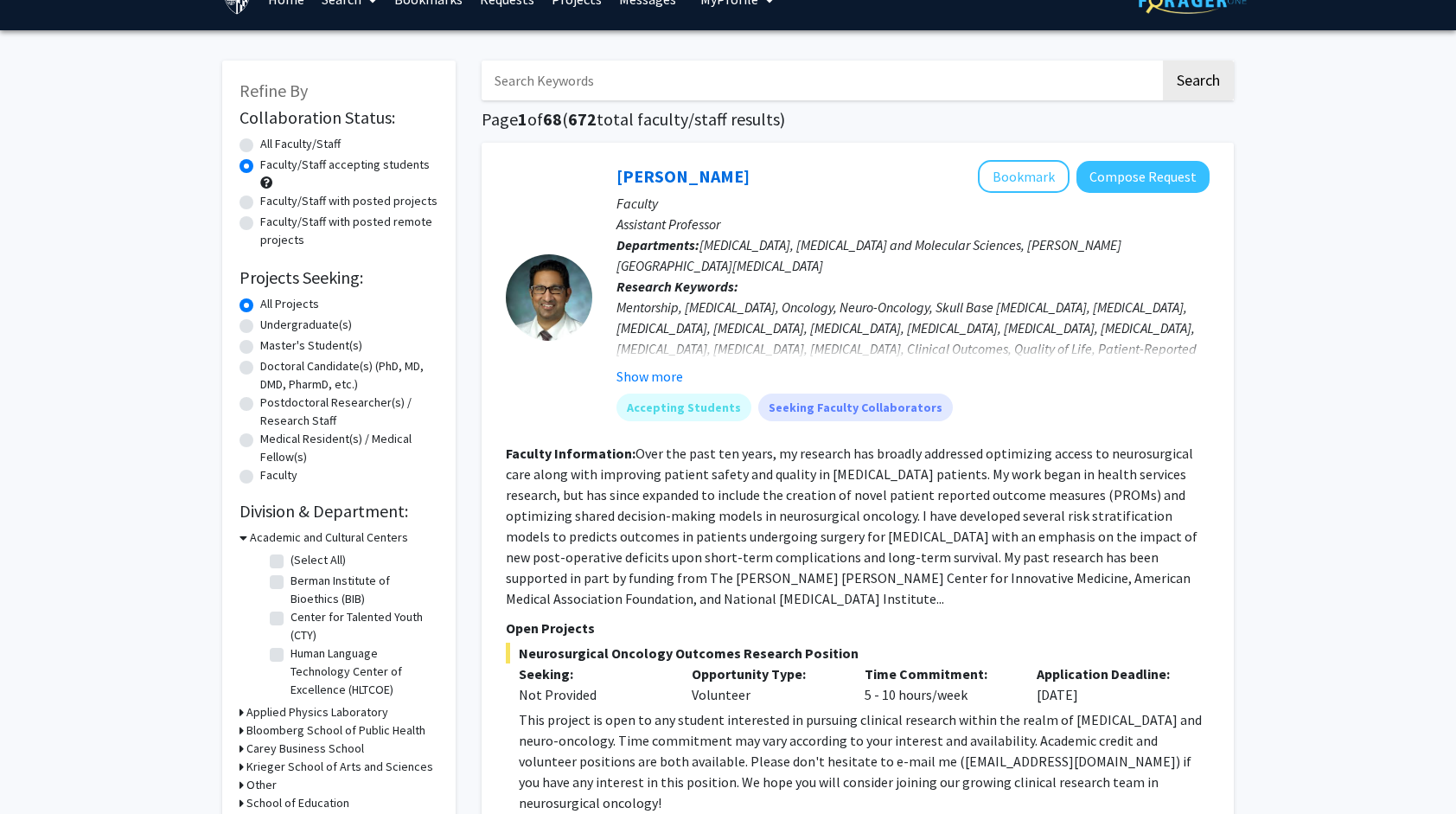
click at [260, 320] on label "Undergraduate(s)" at bounding box center [306, 324] width 91 height 19
click at [260, 320] on input "Undergraduate(s)" at bounding box center [266, 321] width 12 height 12
radio input "true"
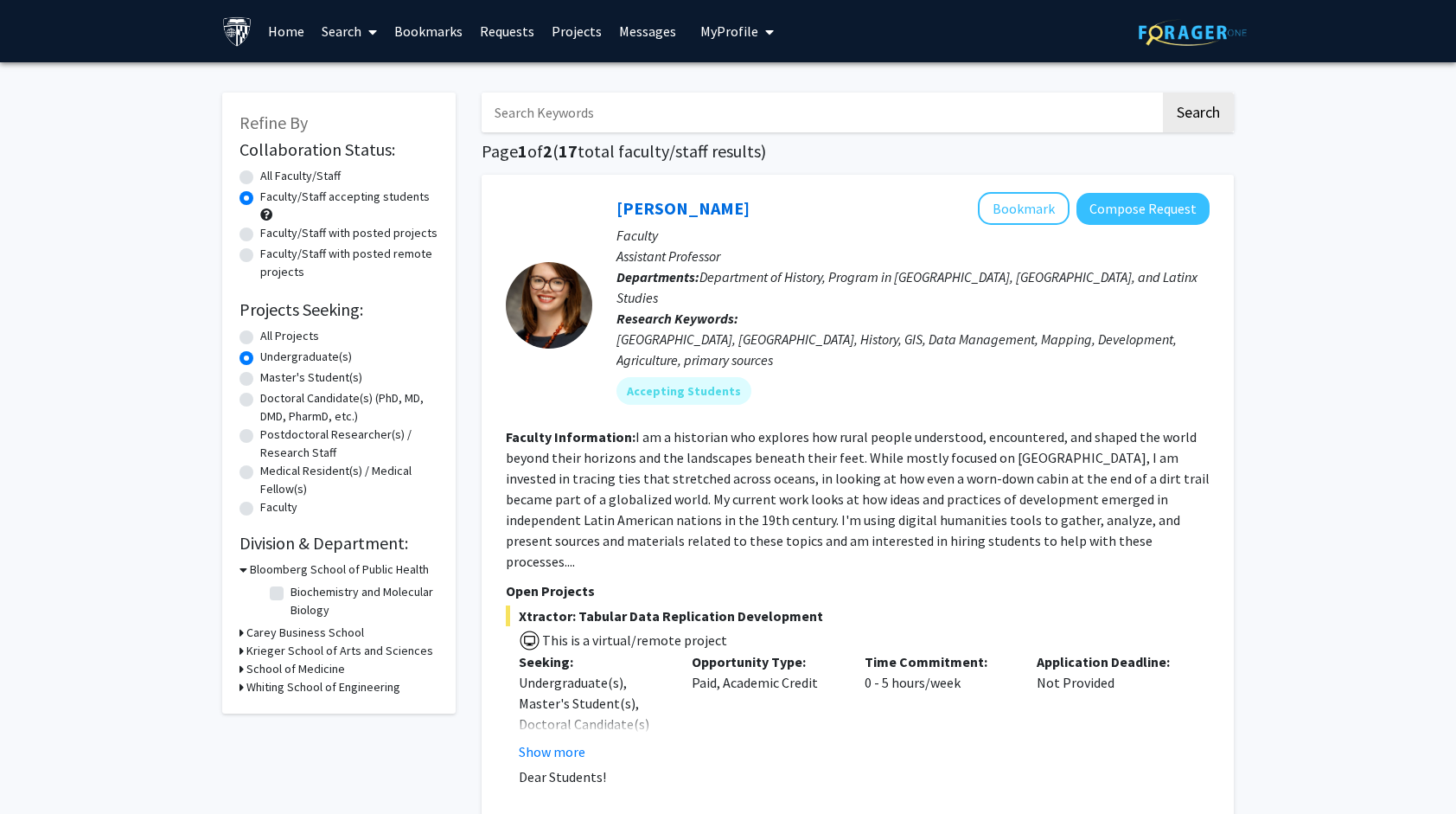
click at [254, 174] on div "All Faculty/Staff" at bounding box center [338, 176] width 199 height 20
click at [260, 182] on label "All Faculty/Staff" at bounding box center [300, 175] width 81 height 19
click at [260, 178] on input "All Faculty/Staff" at bounding box center [266, 172] width 12 height 12
radio input "true"
click at [260, 198] on label "Faculty/Staff accepting students" at bounding box center [345, 197] width 169 height 19
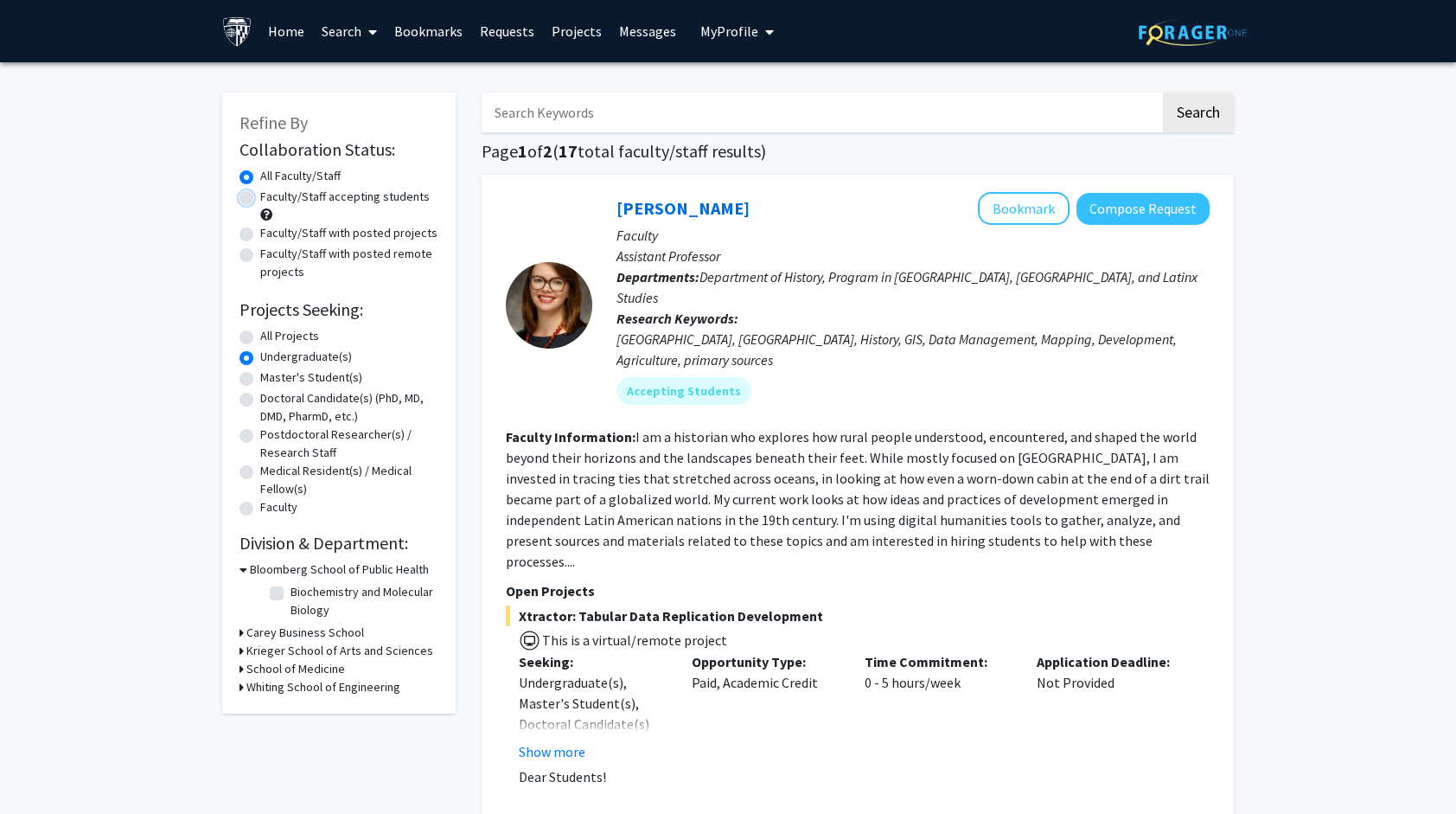
click at [260, 198] on input "Faculty/Staff accepting students" at bounding box center [266, 193] width 12 height 12
radio input "true"
click at [299, 682] on h3 "Whiting School of Engineering" at bounding box center [323, 686] width 154 height 19
click at [290, 706] on label "(Select All)" at bounding box center [318, 709] width 55 height 19
click at [290, 706] on input "(Select All)" at bounding box center [296, 706] width 12 height 12
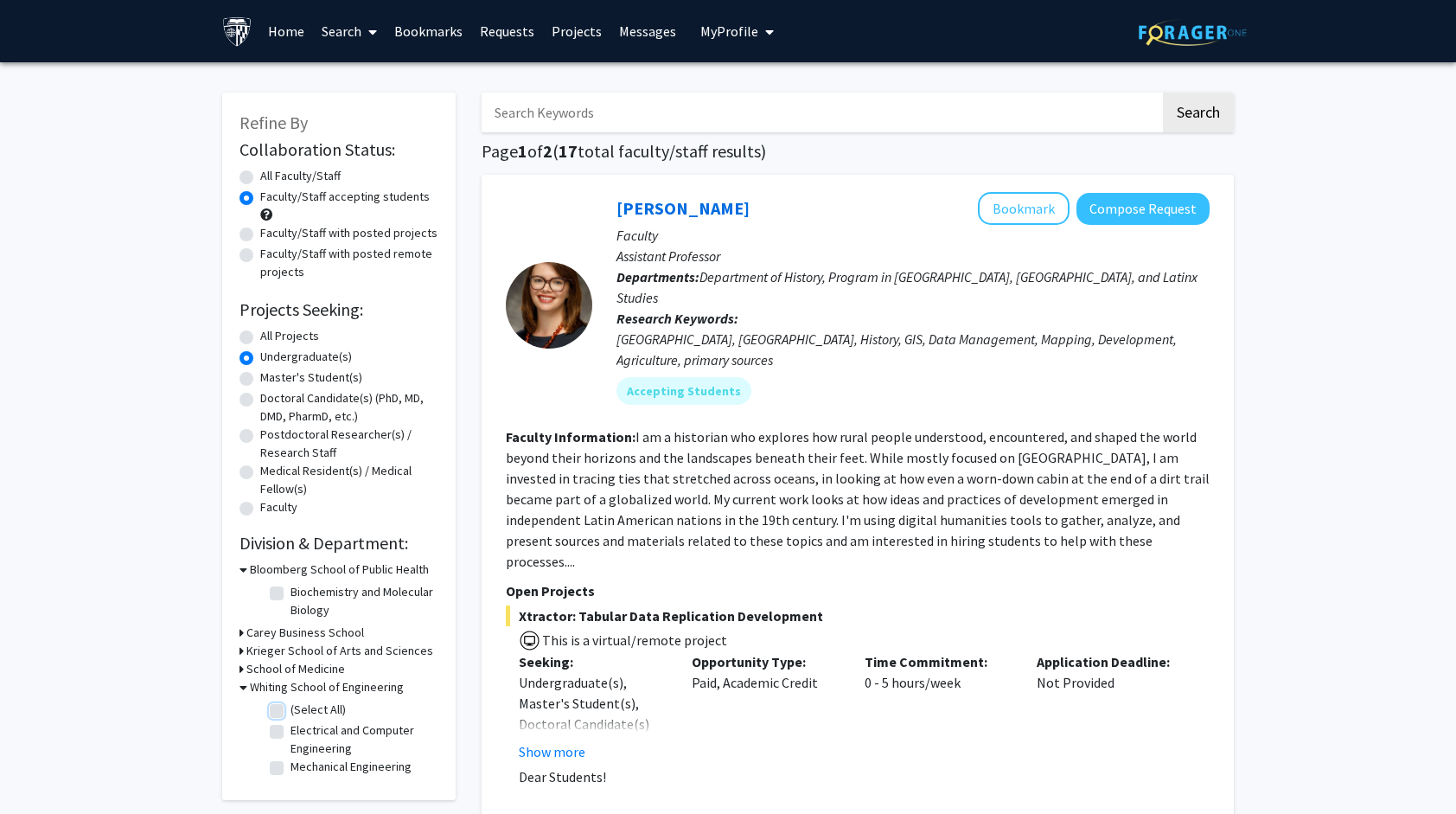
checkbox input "true"
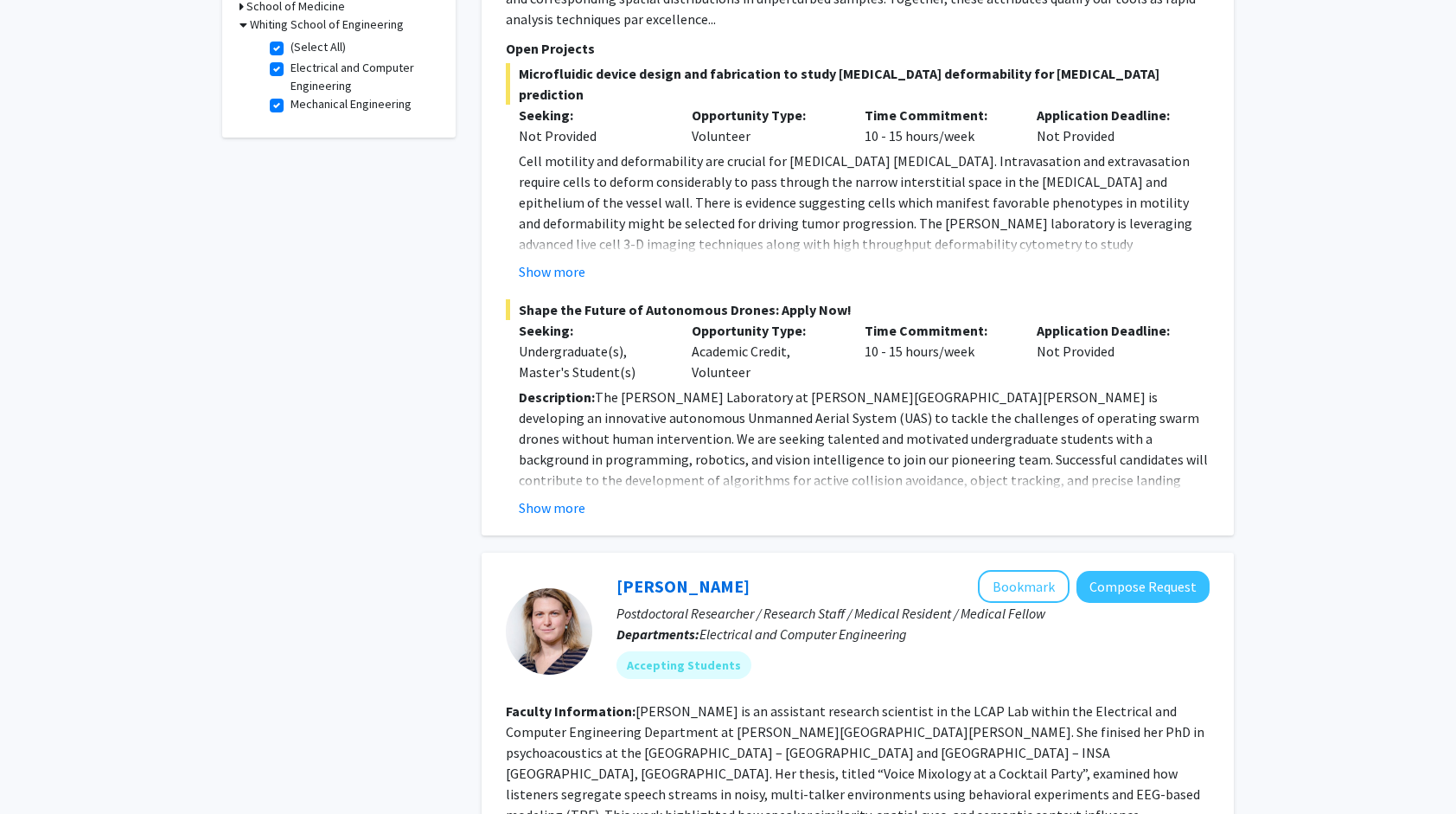
scroll to position [569, 0]
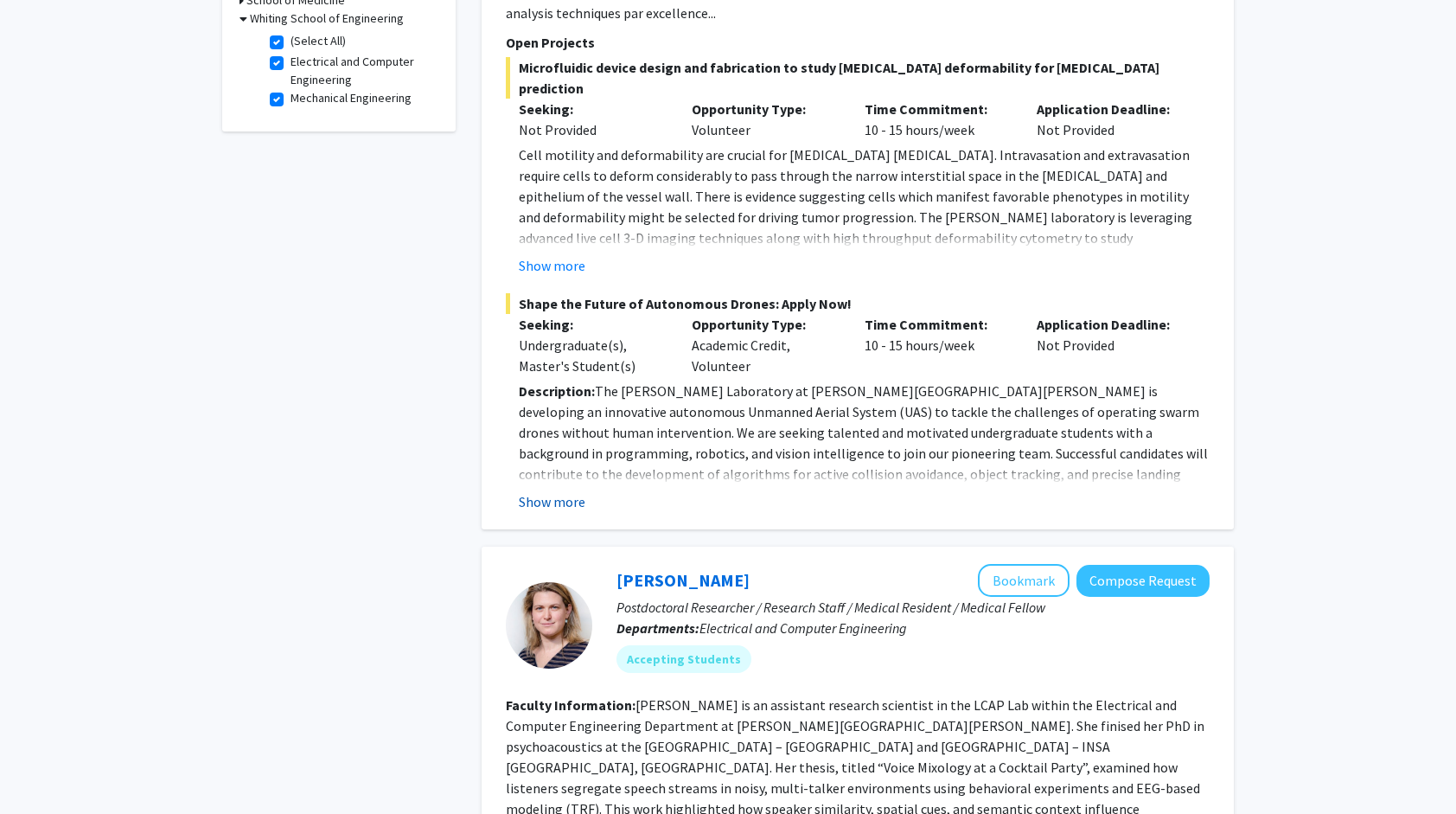
click at [567, 492] on button "Show more" at bounding box center [552, 501] width 66 height 20
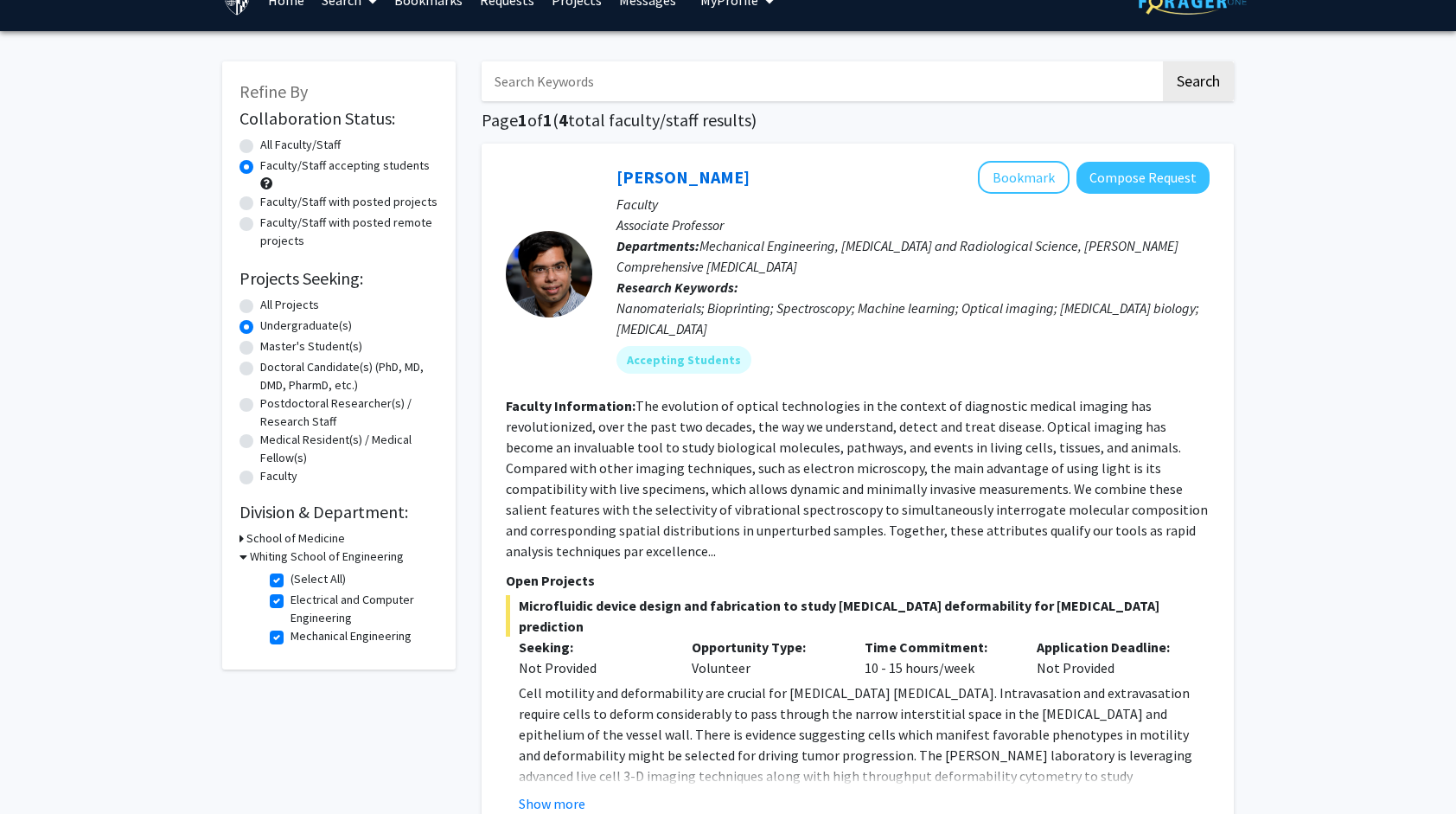
scroll to position [0, 0]
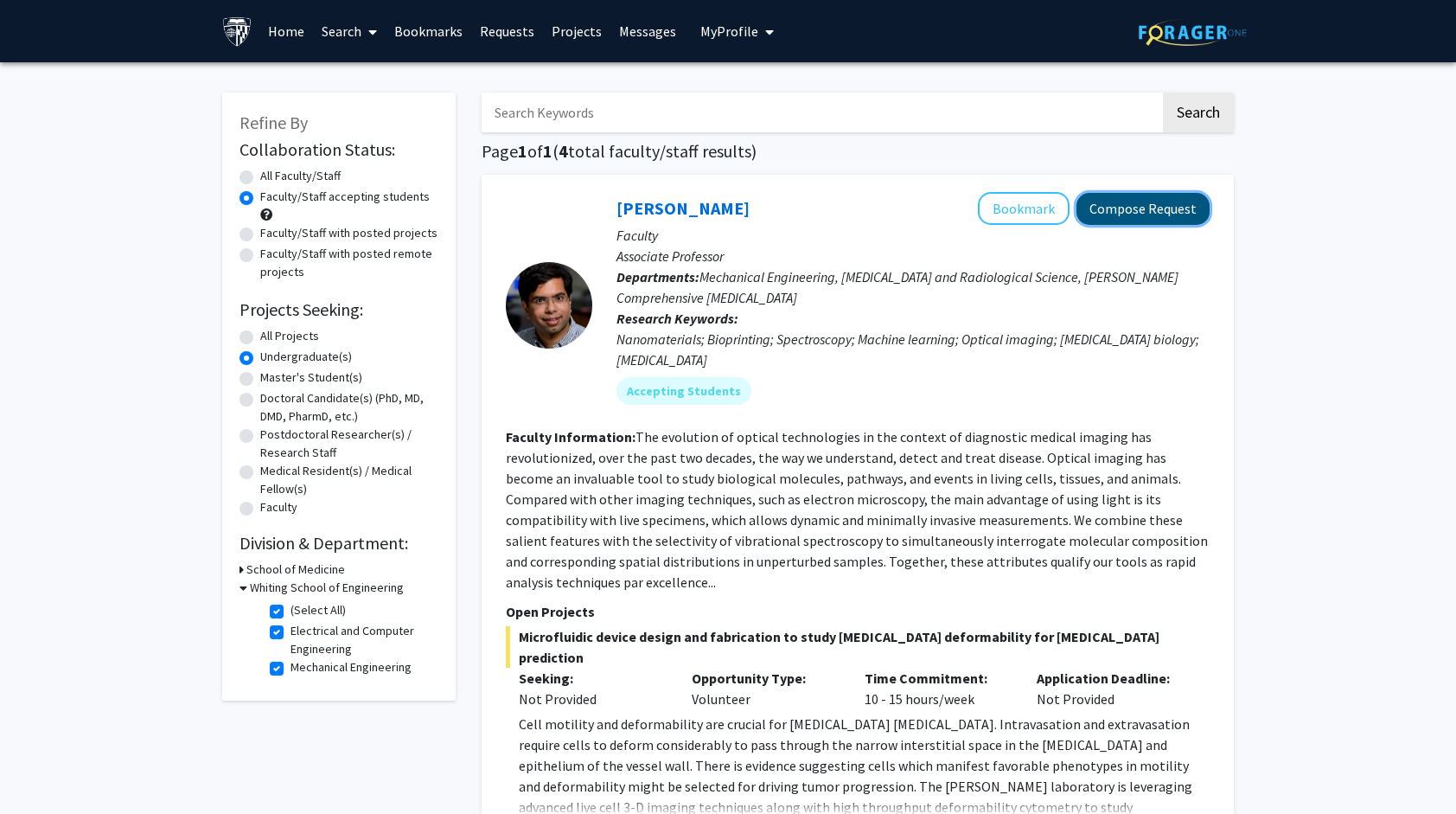
drag, startPoint x: 1128, startPoint y: 213, endPoint x: 1114, endPoint y: 199, distance: 19.8
click at [1114, 199] on button "Compose Request" at bounding box center [1143, 209] width 133 height 32
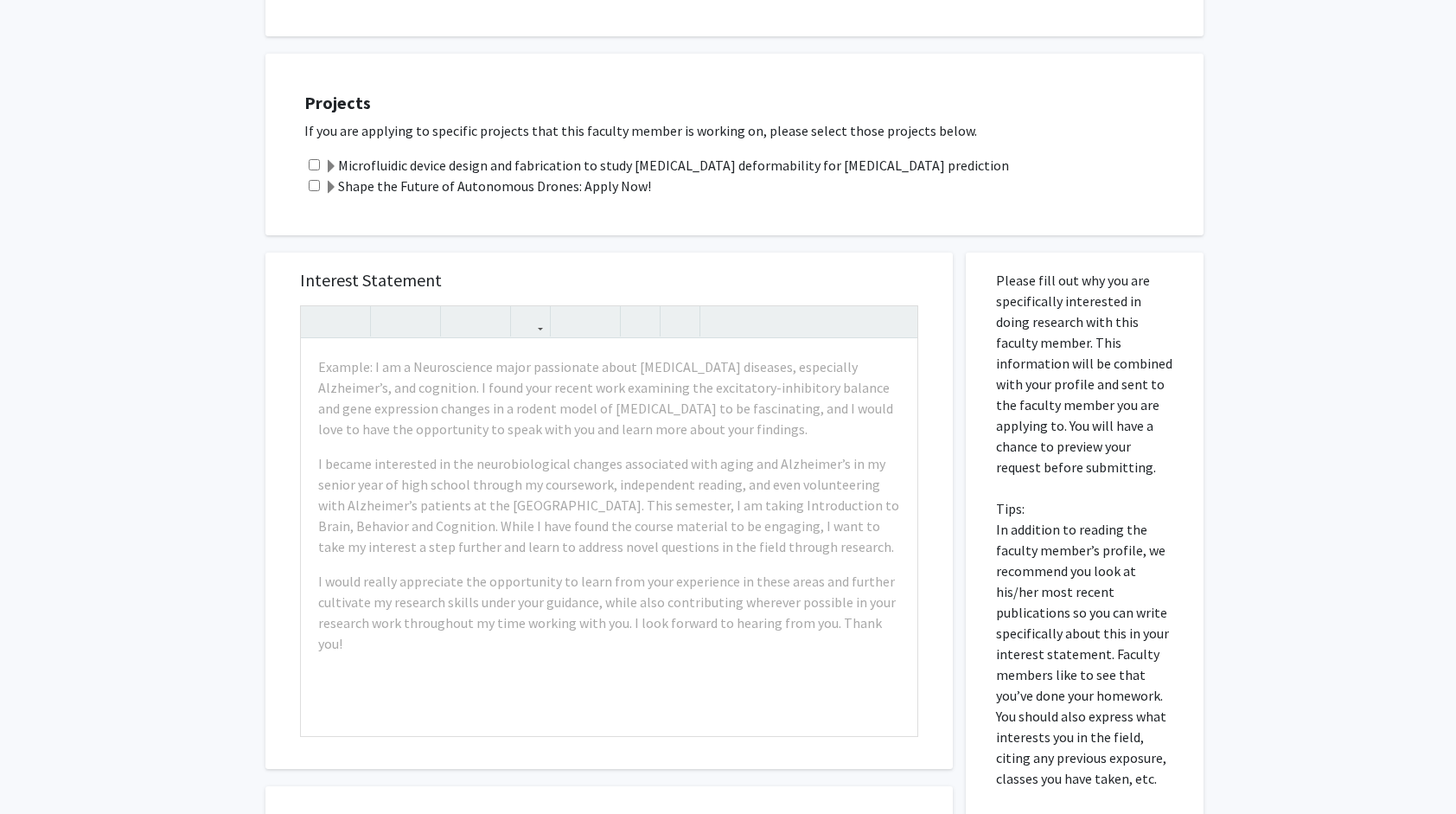
scroll to position [852, 0]
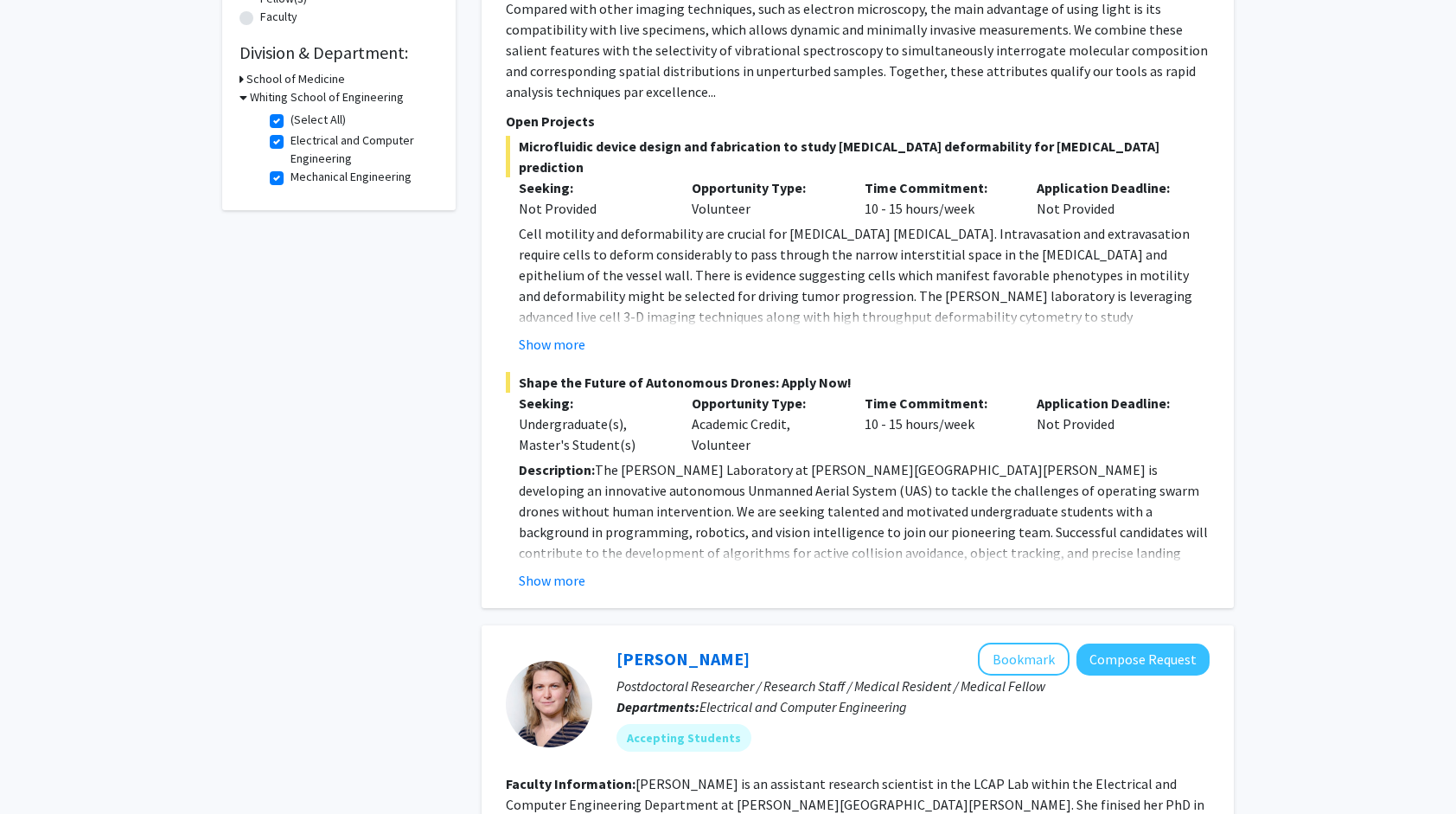
scroll to position [489, 0]
click at [532, 571] on button "Show more" at bounding box center [552, 581] width 66 height 20
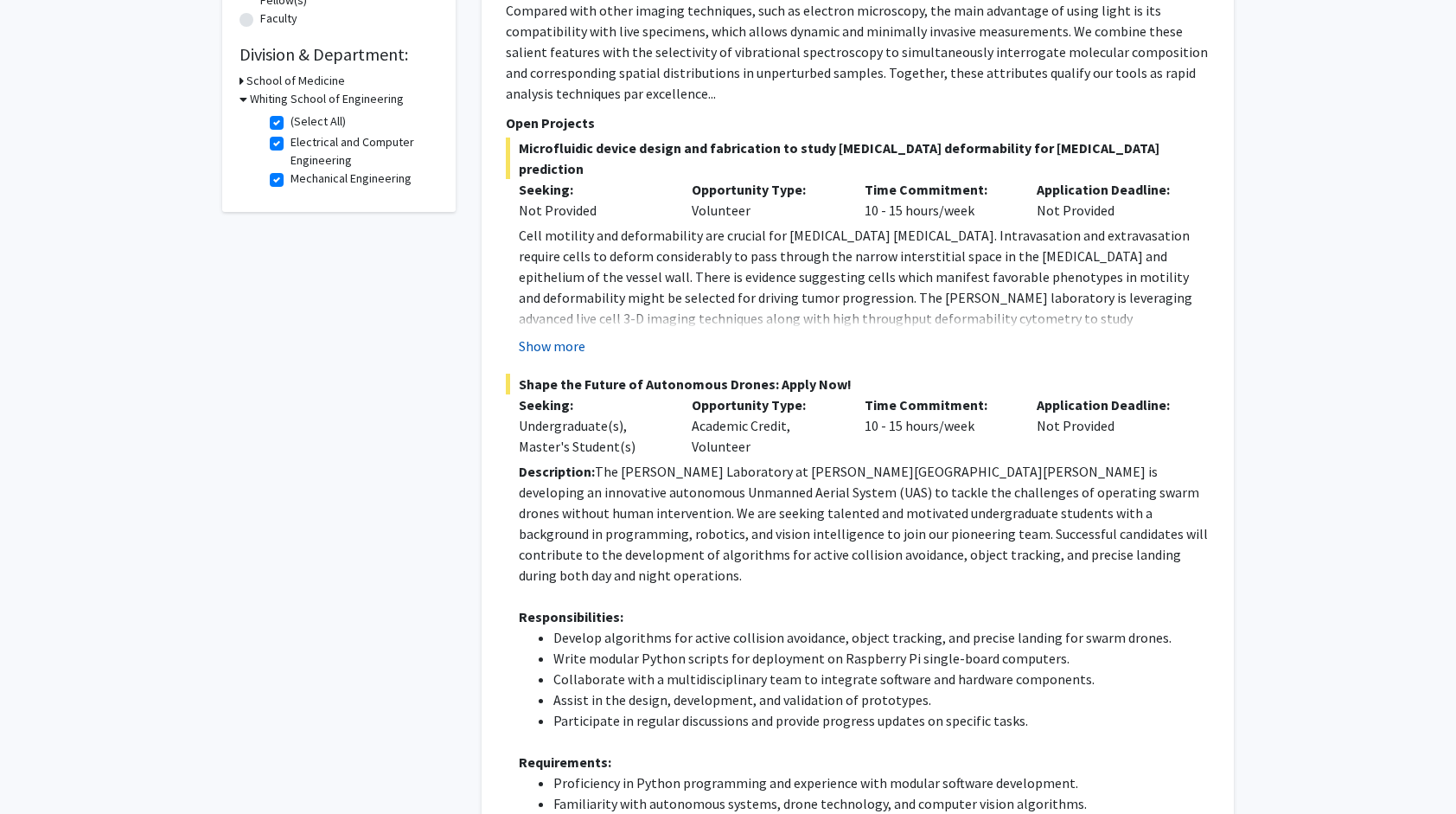
click at [554, 336] on button "Show more" at bounding box center [552, 345] width 66 height 20
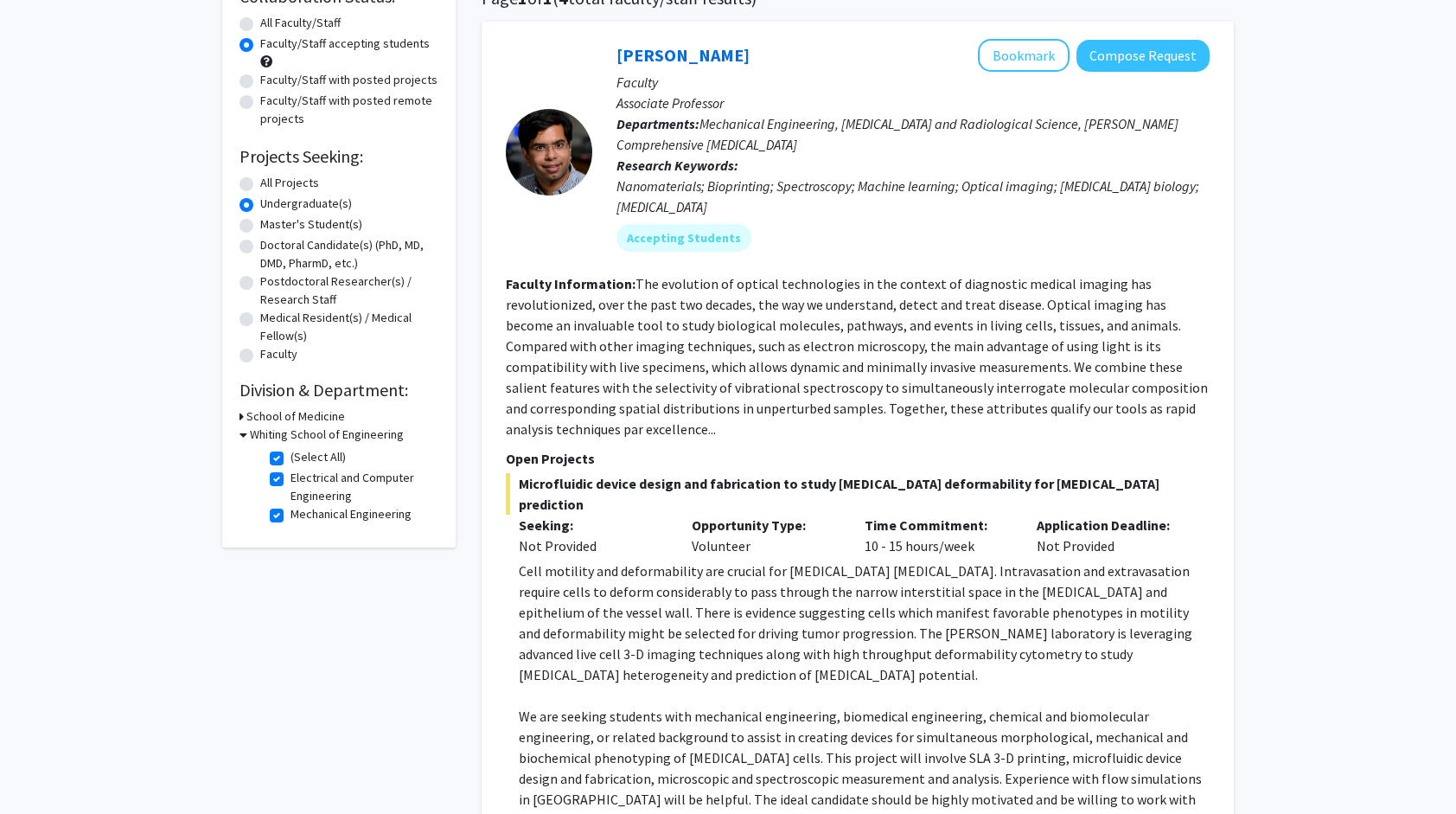
scroll to position [151, 0]
click at [1169, 58] on button "Compose Request" at bounding box center [1143, 58] width 133 height 32
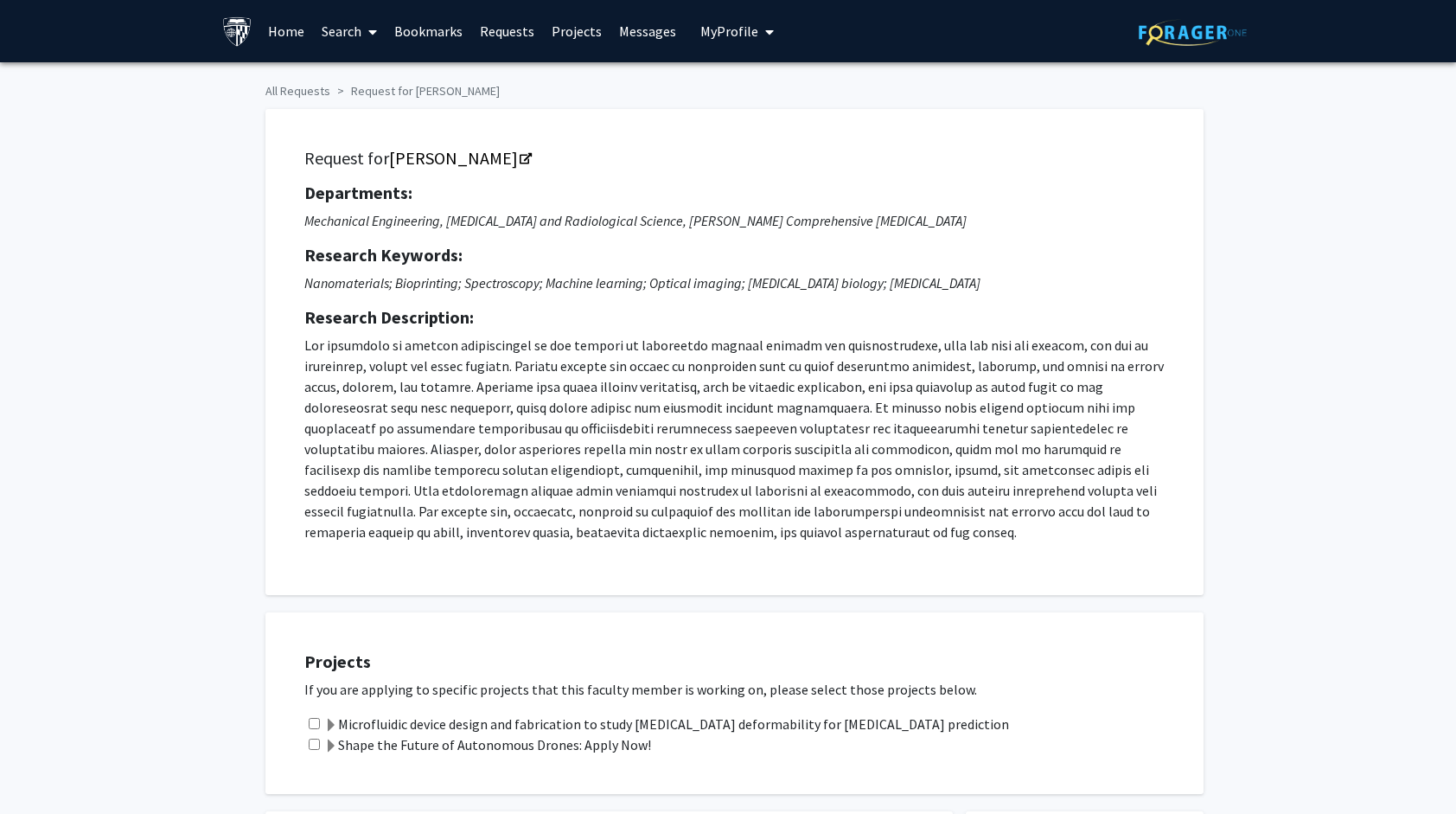
click at [314, 725] on input "checkbox" at bounding box center [314, 723] width 12 height 12
checkbox input "true"
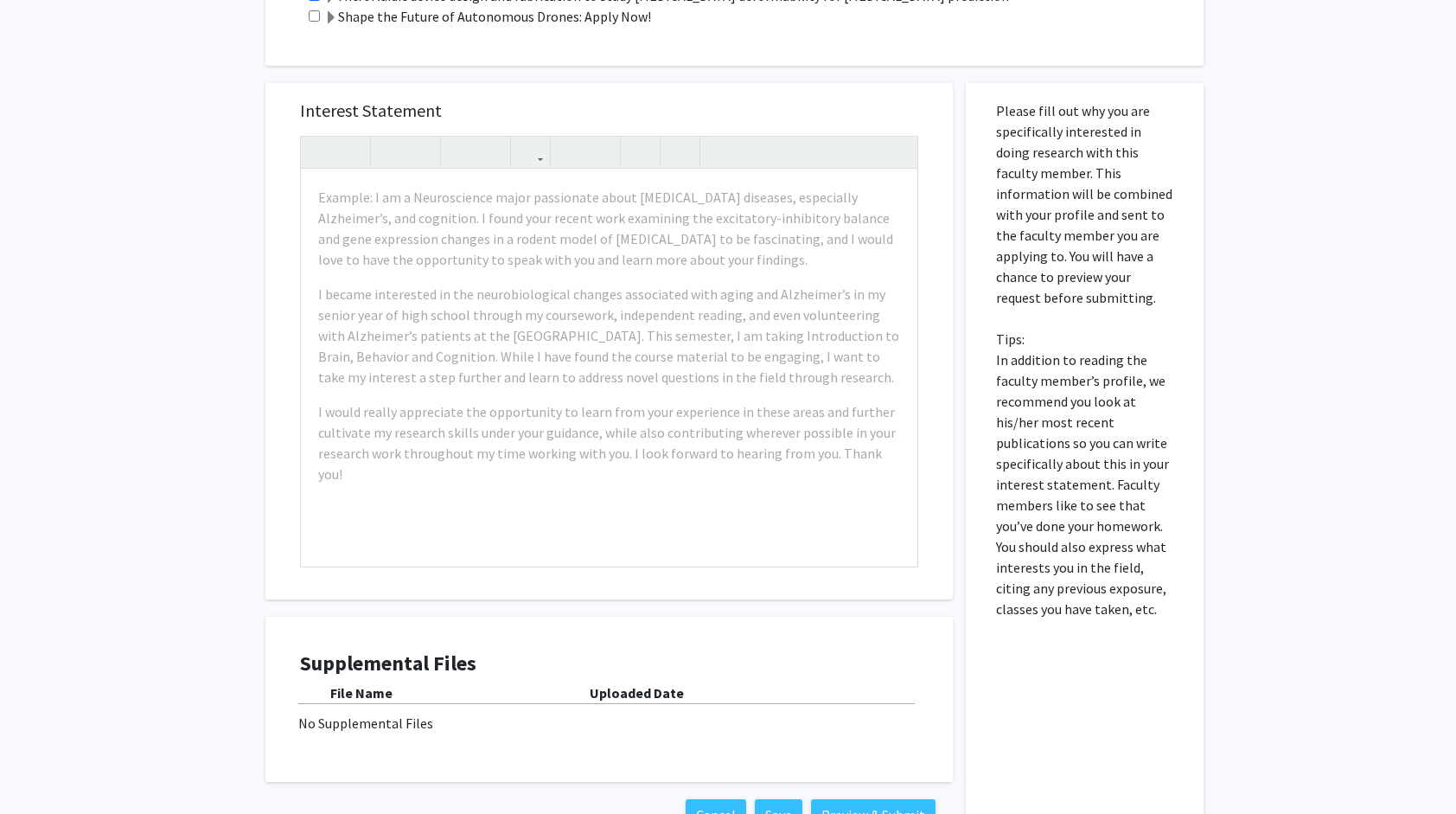
scroll to position [729, 0]
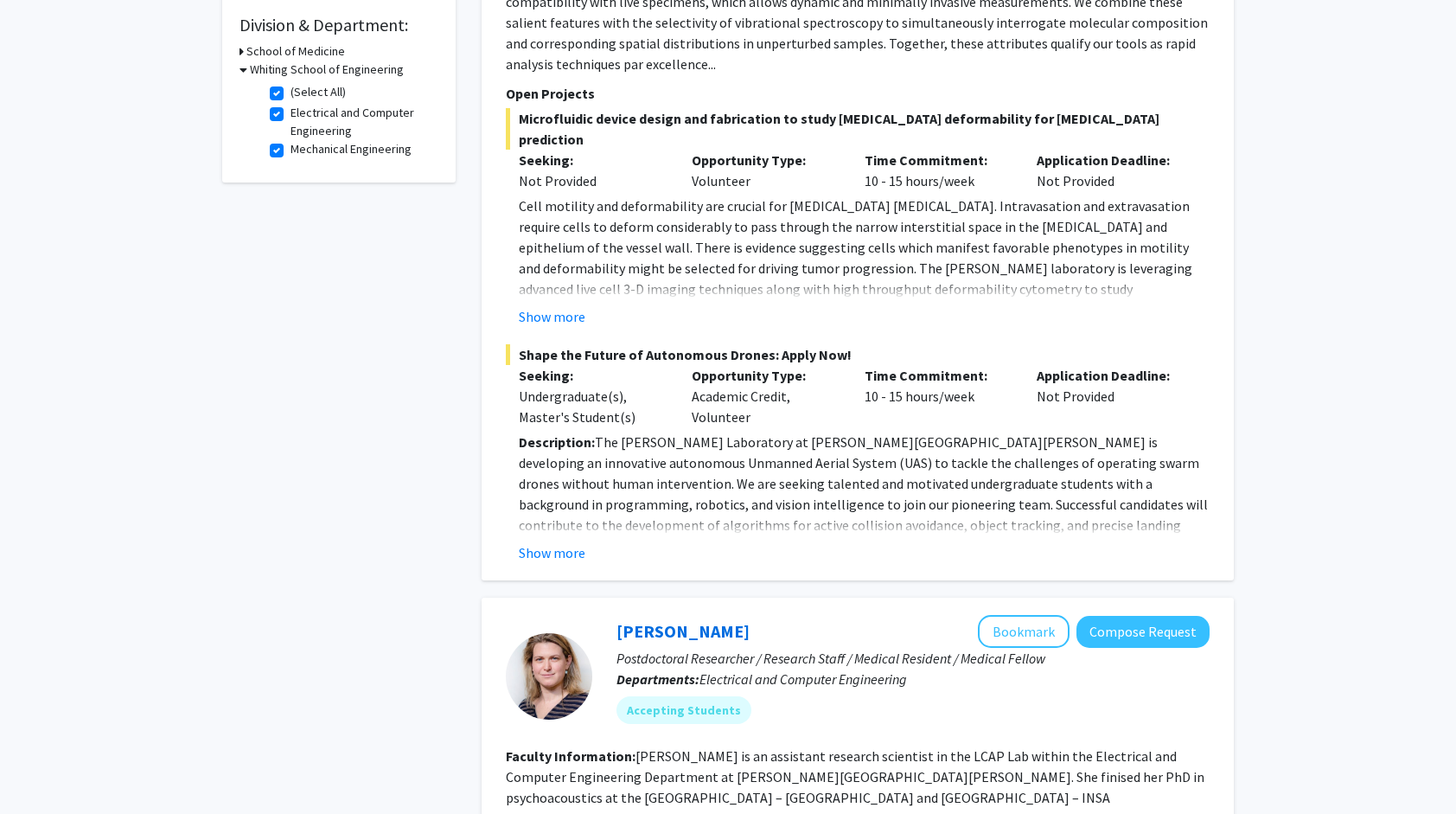
scroll to position [519, 0]
click at [557, 541] on button "Show more" at bounding box center [552, 551] width 66 height 20
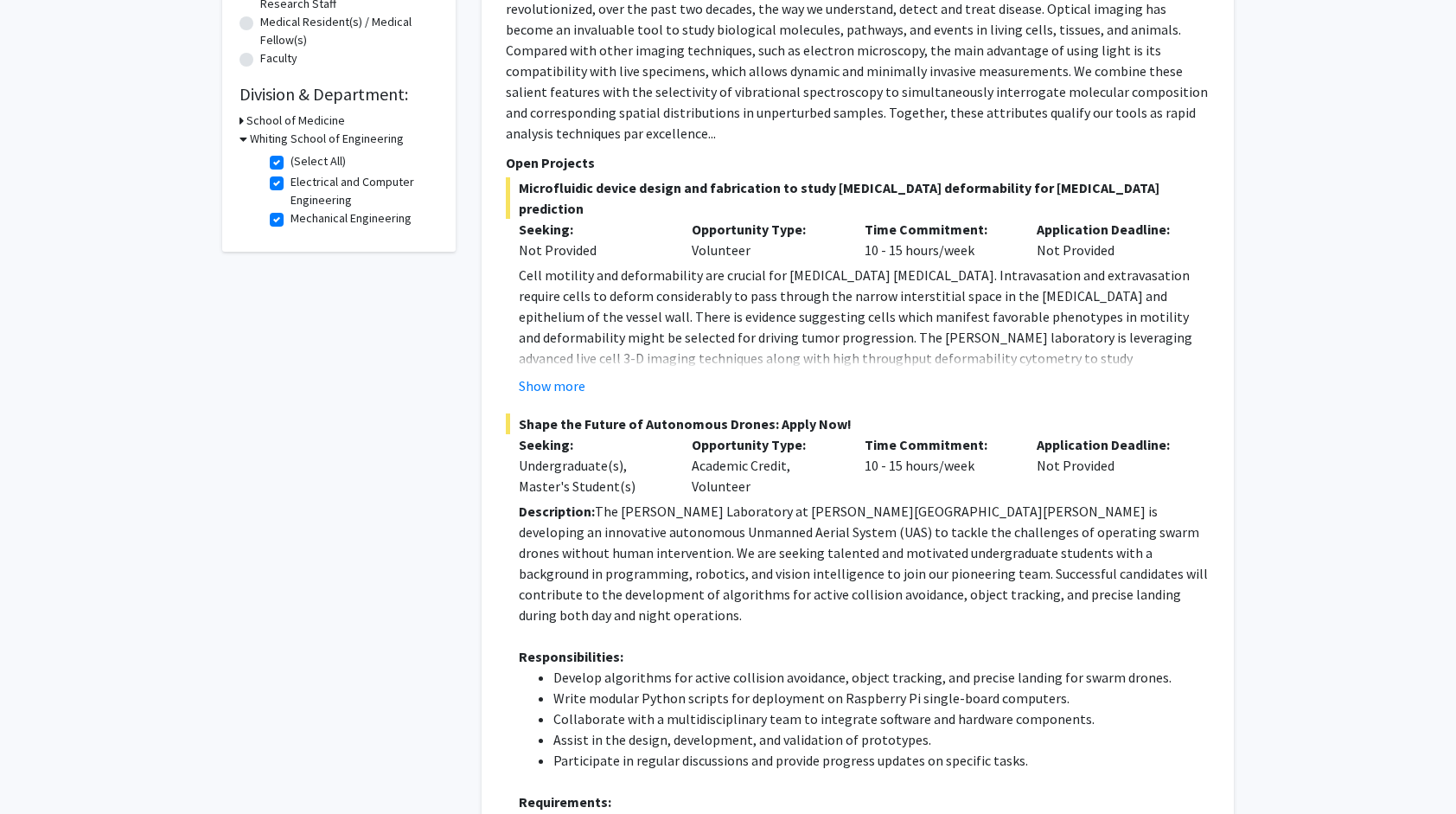
scroll to position [448, 0]
click at [551, 376] on button "Show more" at bounding box center [552, 386] width 66 height 20
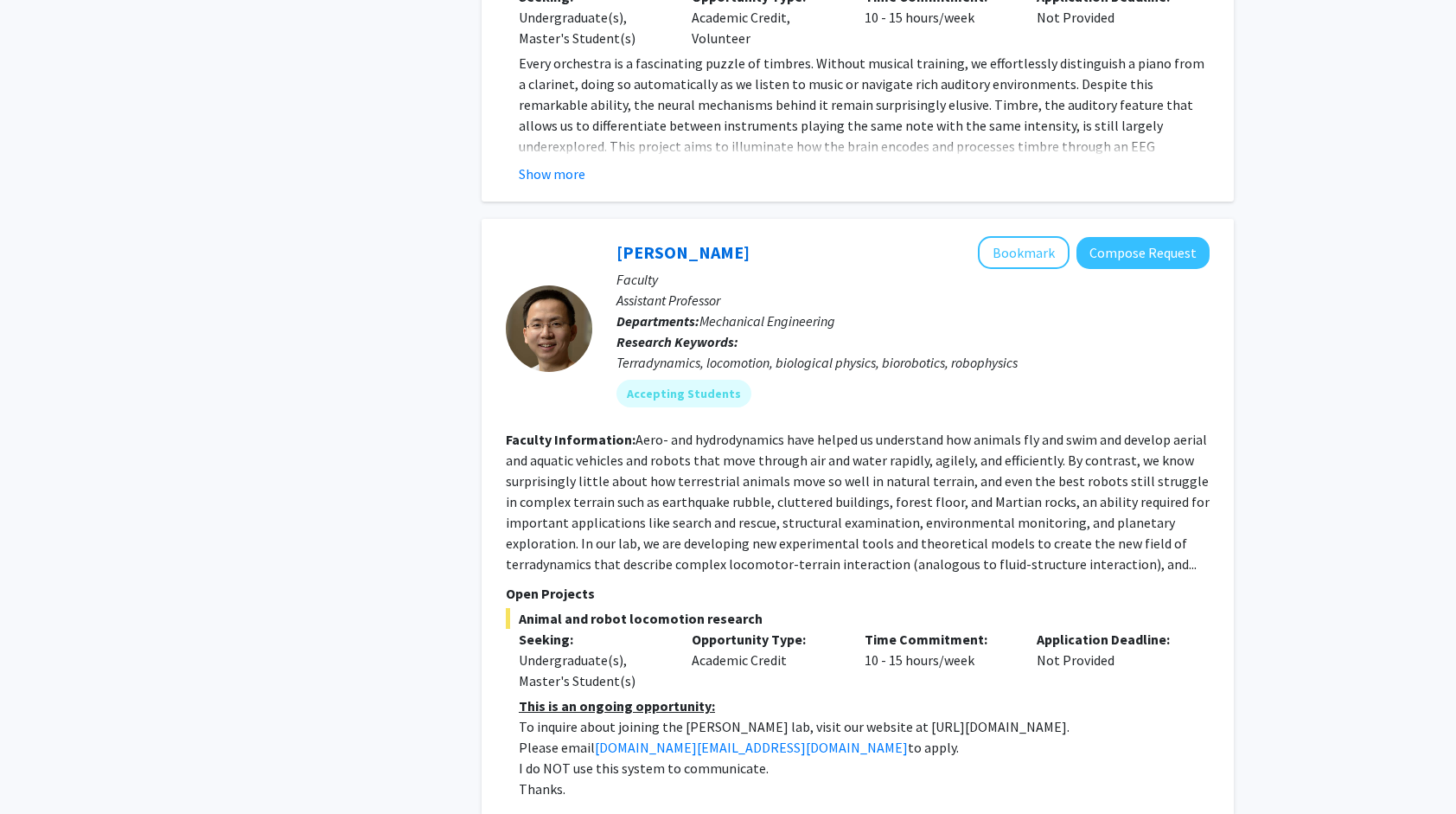
scroll to position [2290, 0]
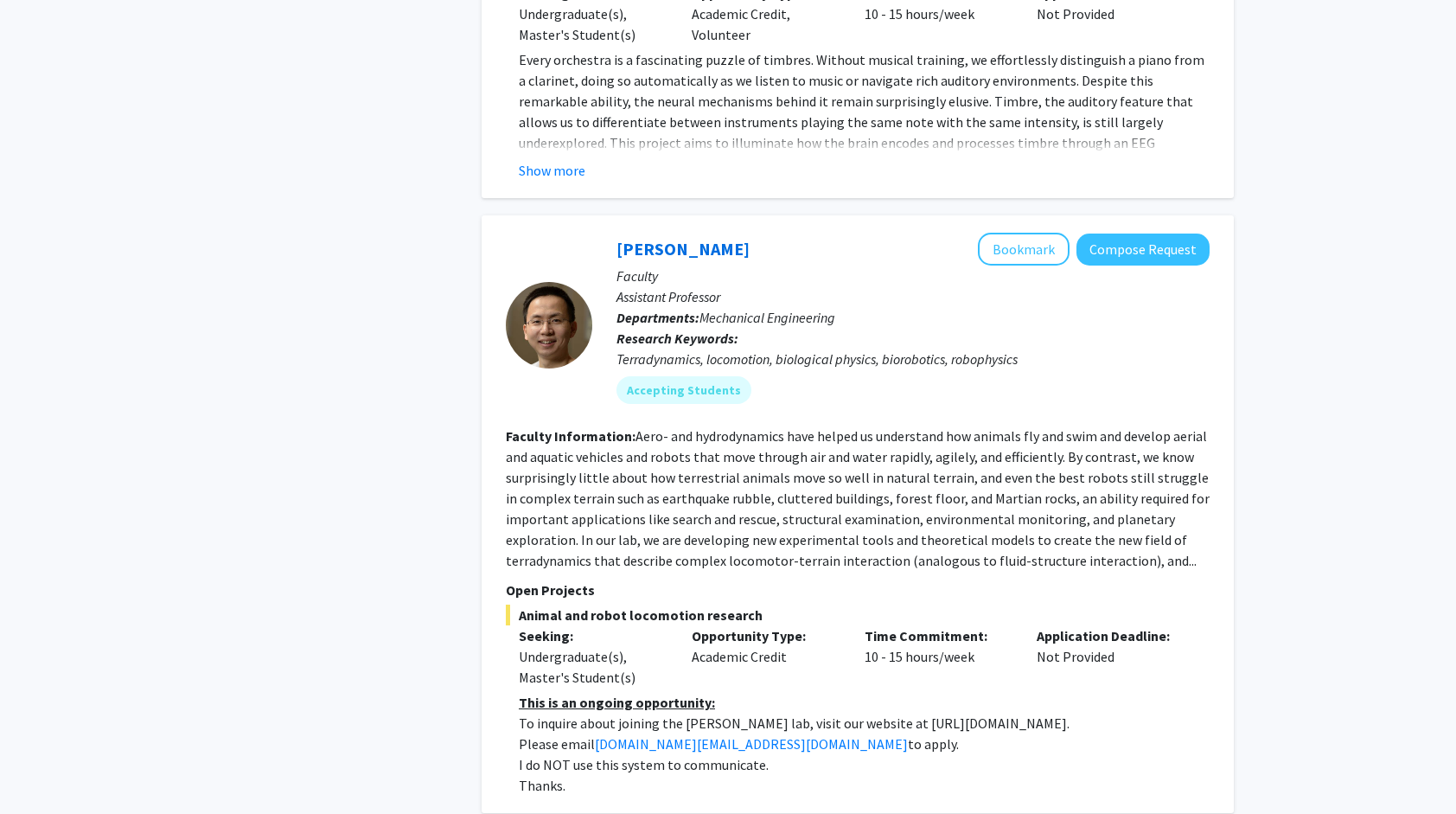
click at [795, 427] on fg-read-more "Aero- and hydrodynamics have helped us understand how animals fly and swim and …" at bounding box center [857, 498] width 704 height 142
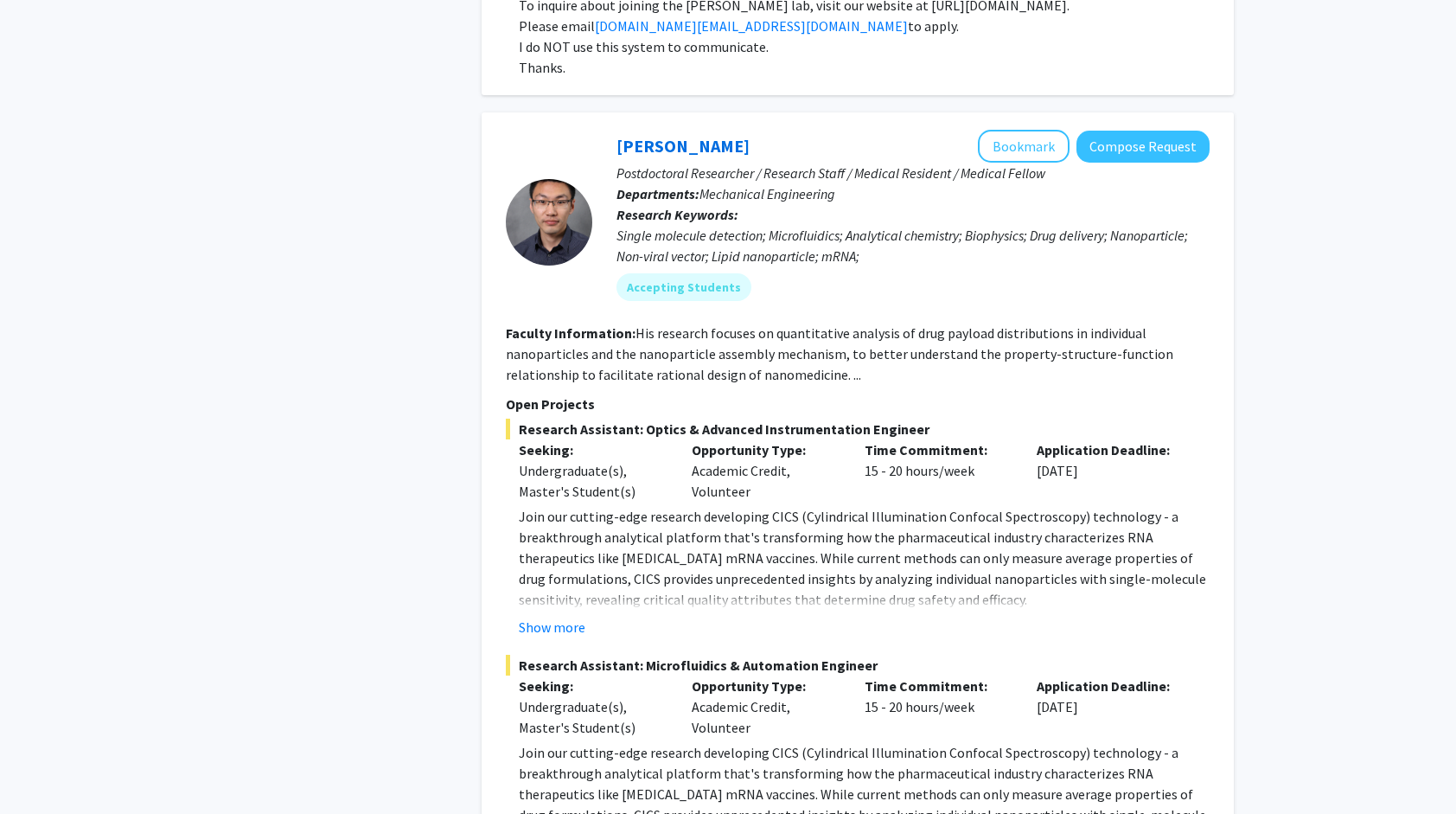
scroll to position [2997, 0]
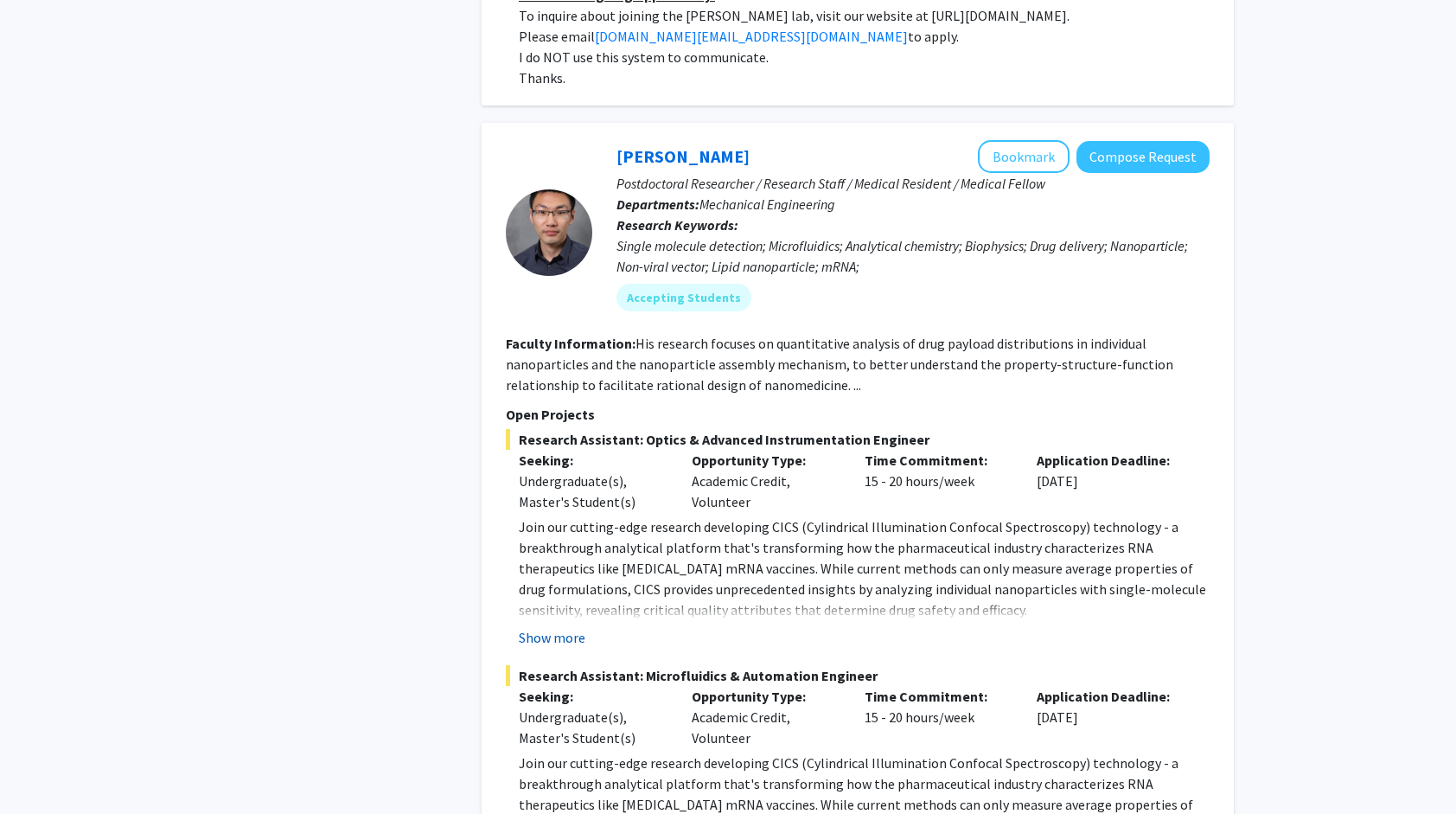
click at [566, 627] on button "Show more" at bounding box center [552, 637] width 66 height 20
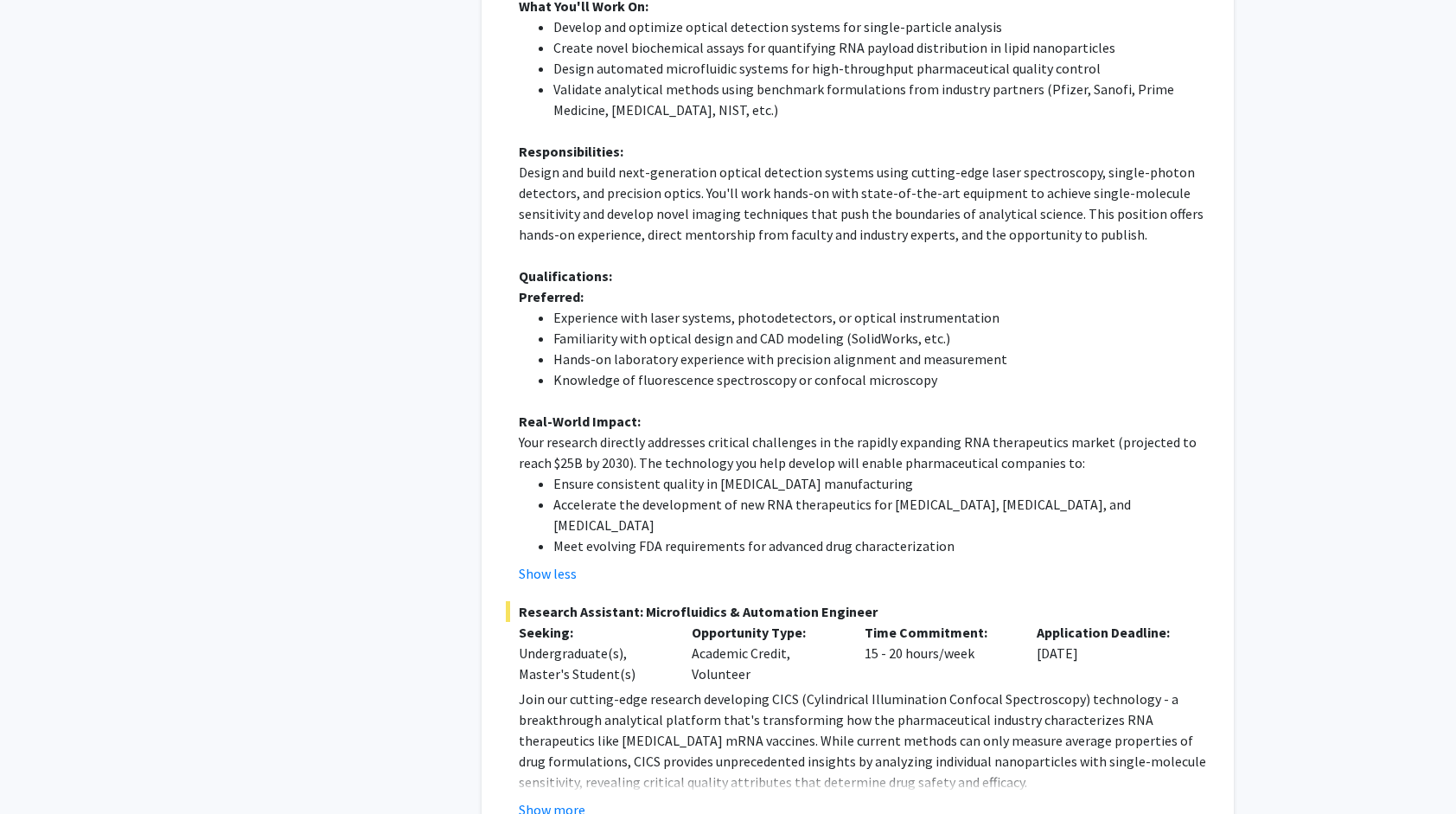
scroll to position [3927, 0]
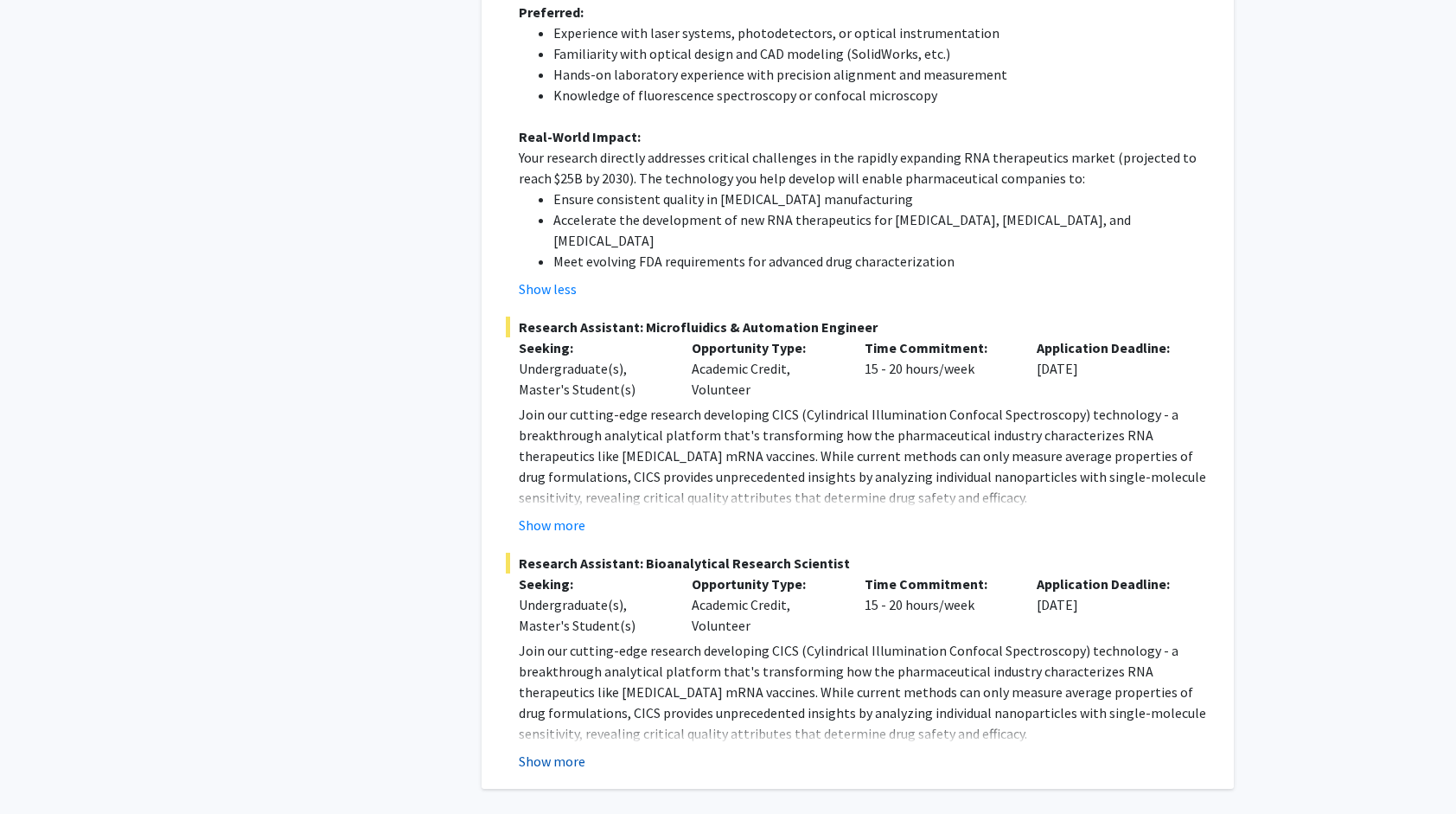
click at [552, 750] on button "Show more" at bounding box center [552, 760] width 66 height 20
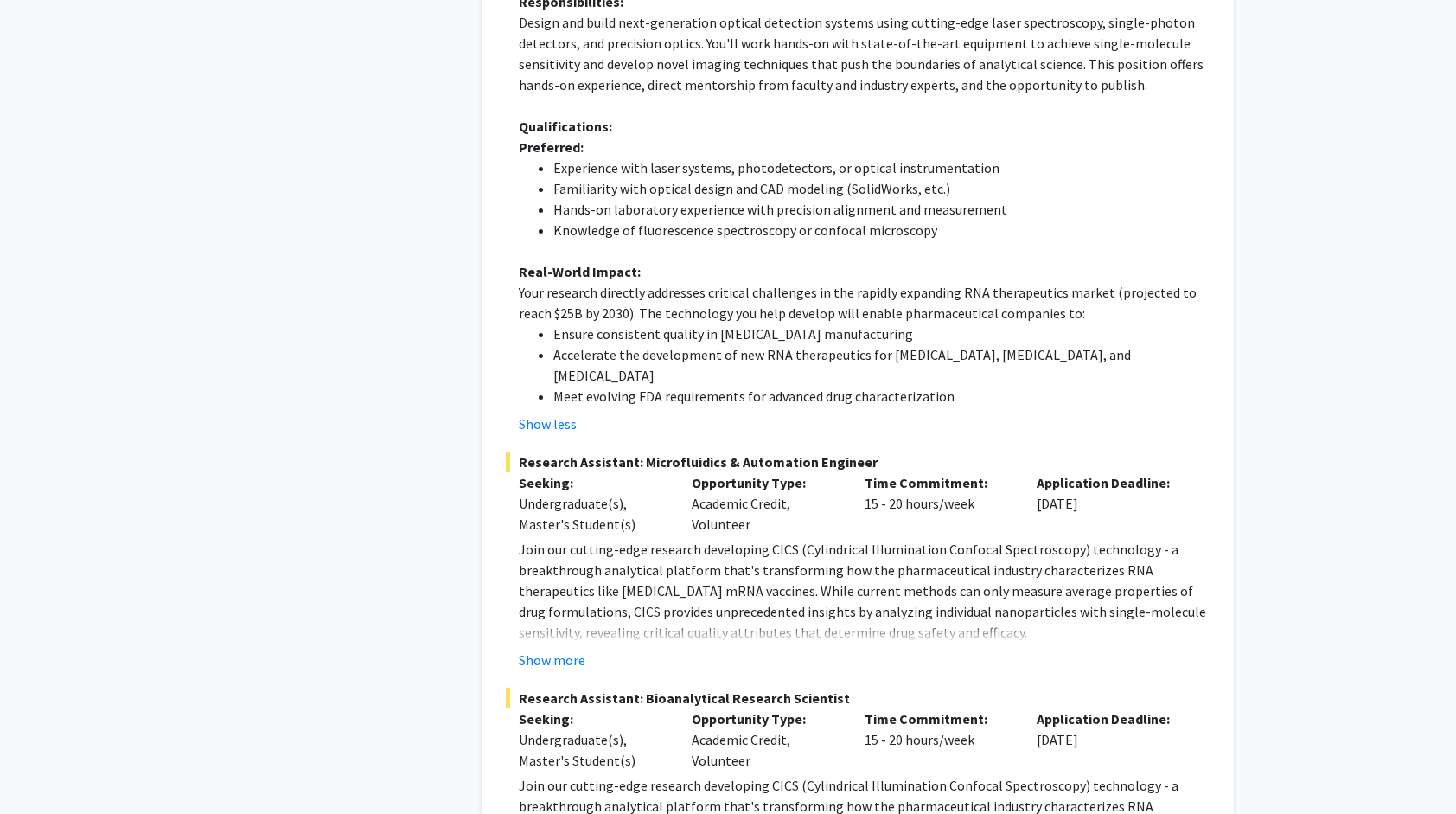
scroll to position [3719, 0]
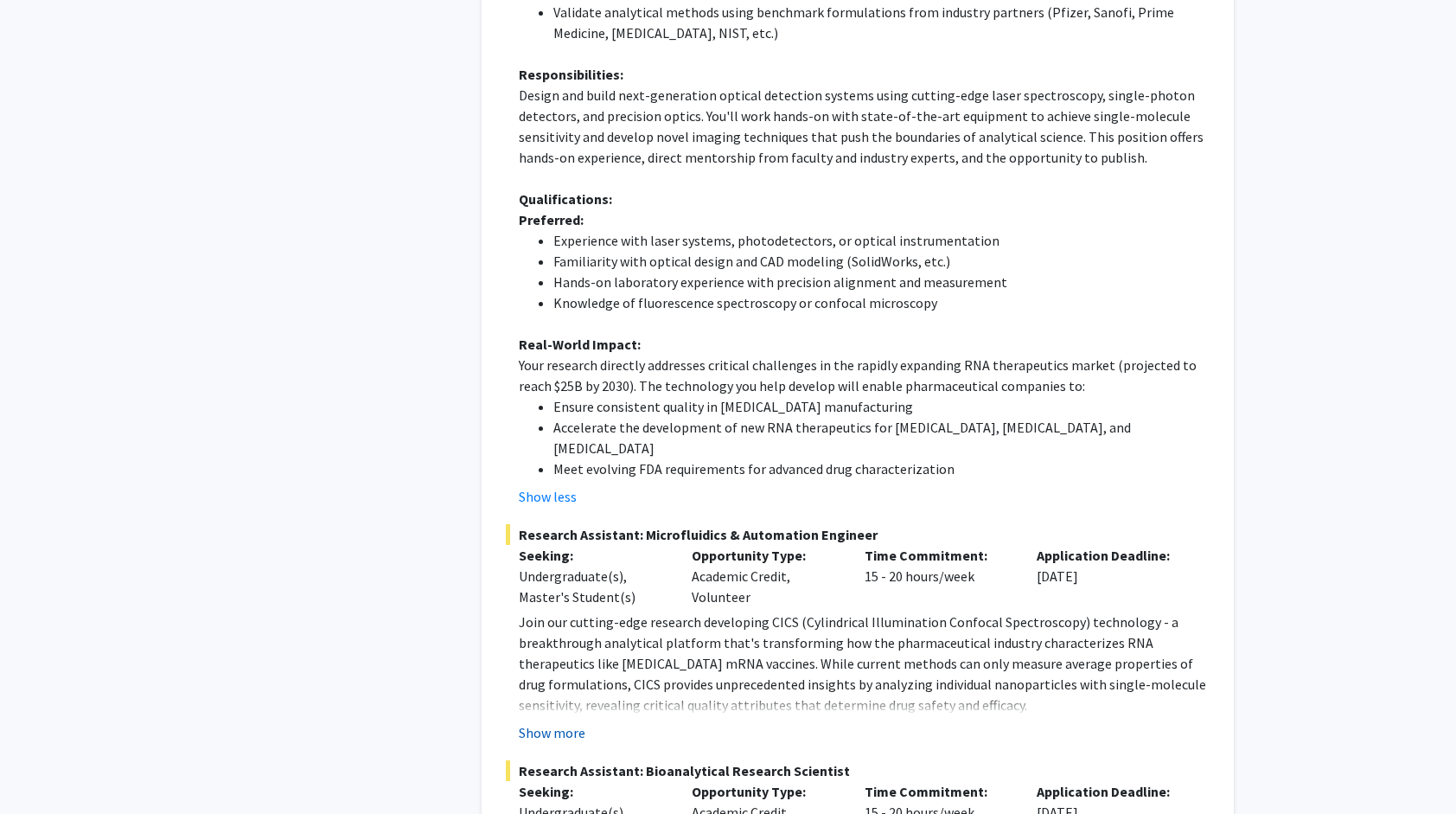
click at [531, 722] on button "Show more" at bounding box center [552, 732] width 66 height 20
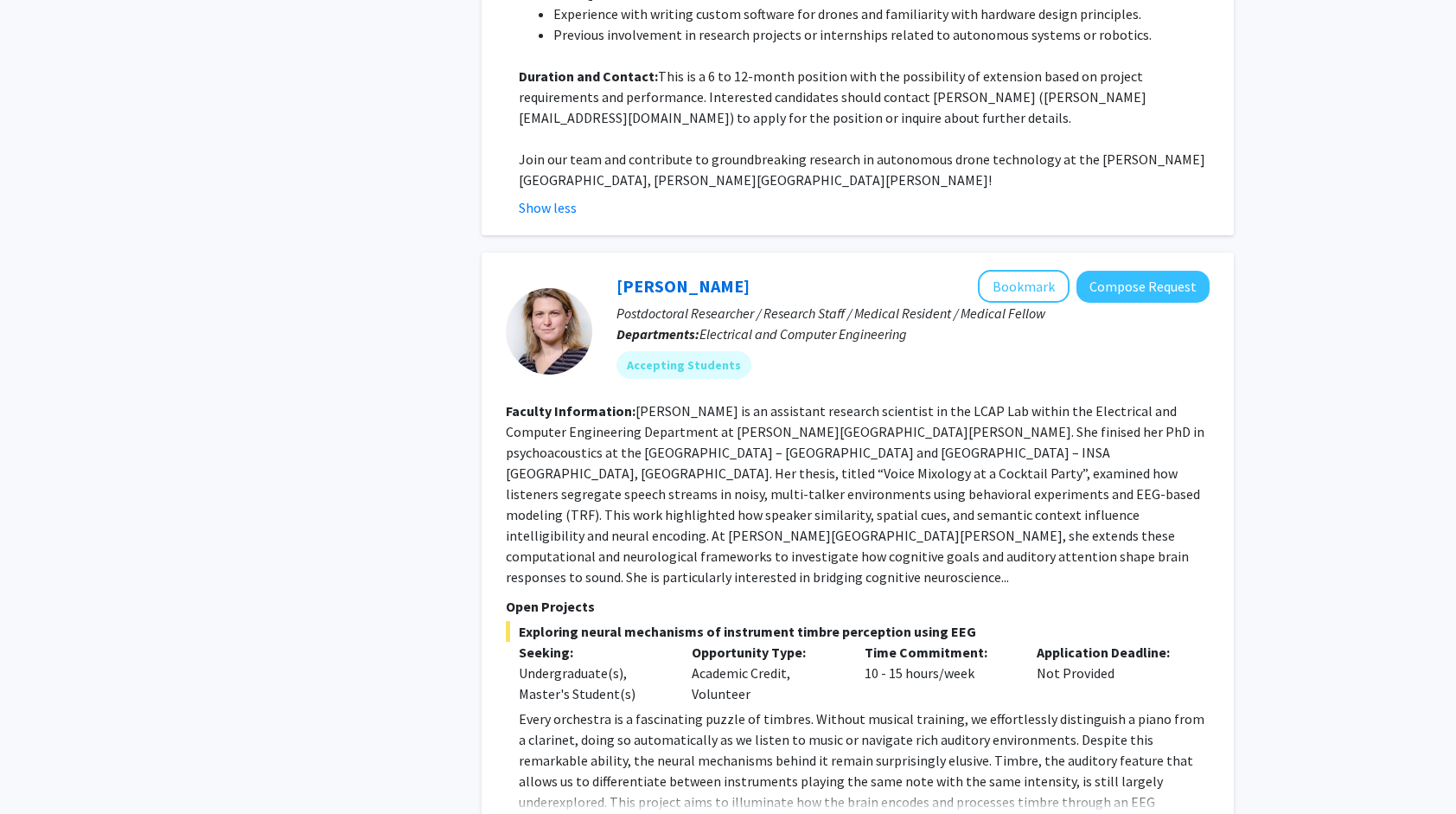
scroll to position [1632, 0]
click at [546, 813] on button "Show more" at bounding box center [552, 828] width 66 height 20
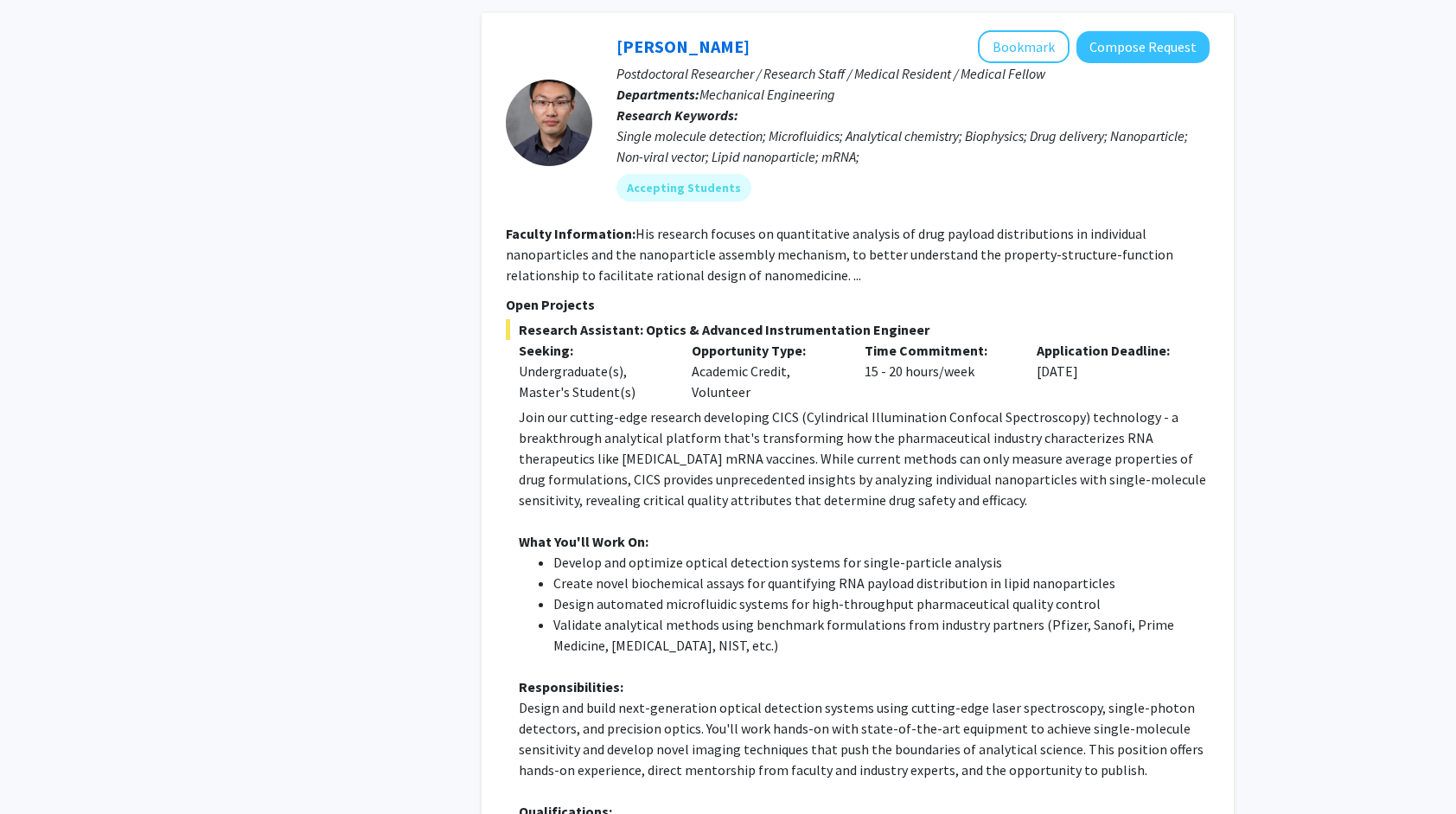
scroll to position [3647, 0]
